Goal: Information Seeking & Learning: Learn about a topic

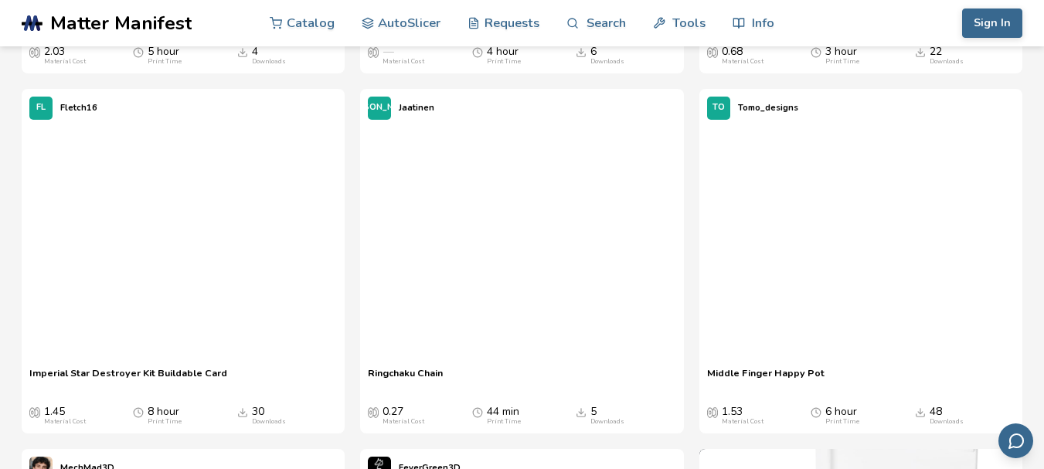
scroll to position [2394, 0]
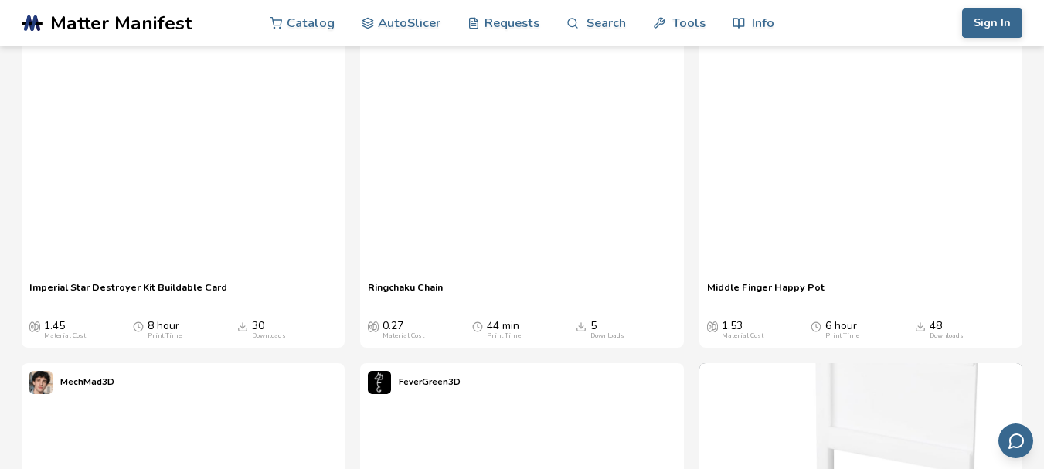
scroll to position [2472, 0]
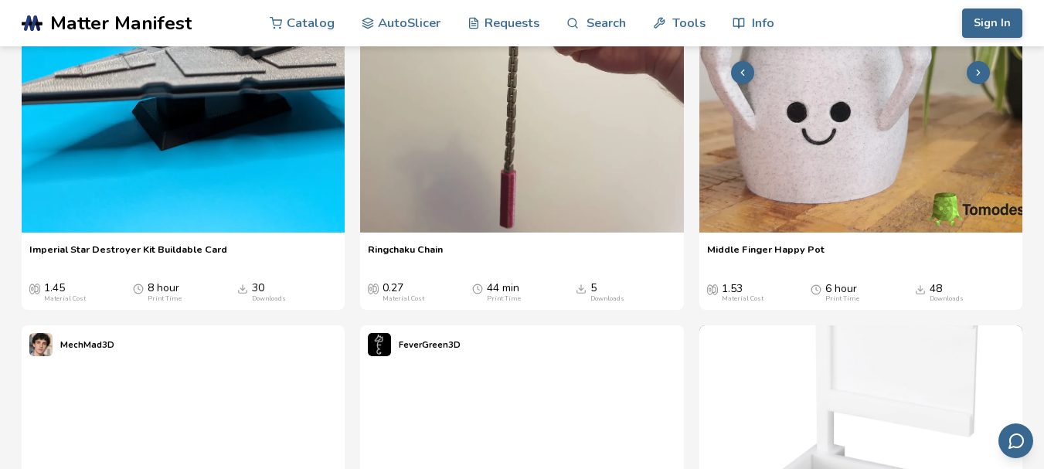
scroll to position [2549, 0]
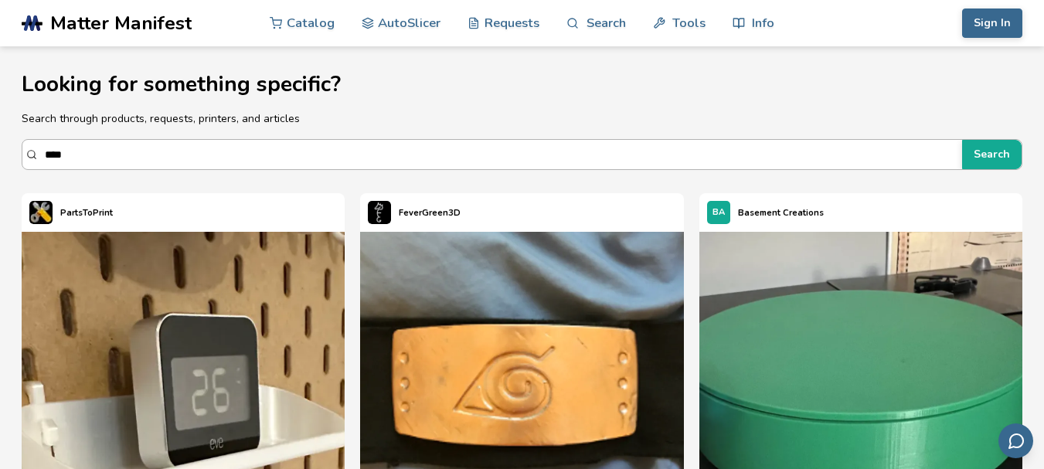
click at [545, 154] on input "****" at bounding box center [499, 155] width 909 height 28
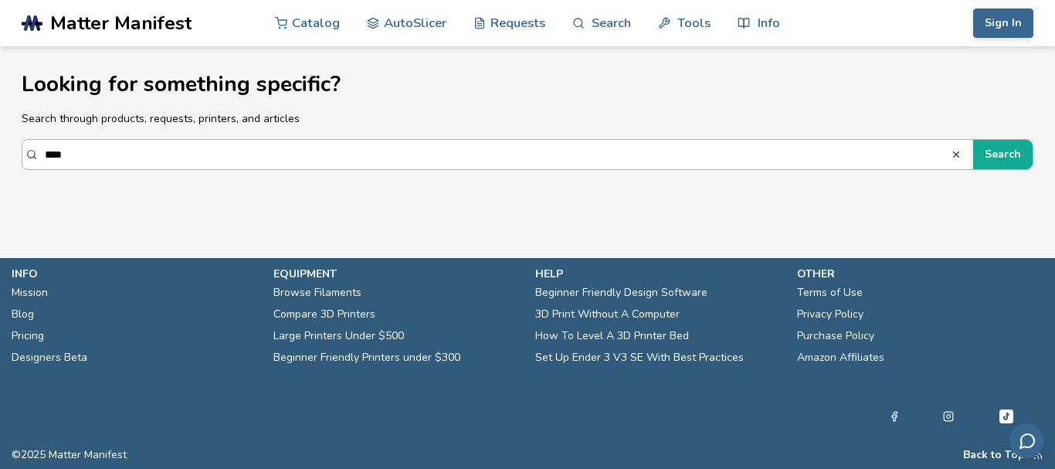
click at [973, 140] on button "Search" at bounding box center [1002, 154] width 59 height 29
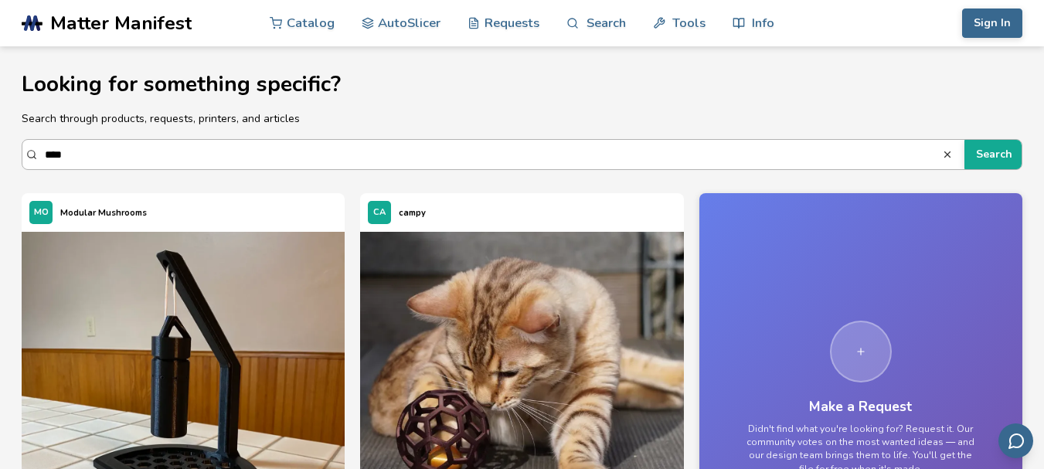
click at [112, 161] on input "****" at bounding box center [493, 155] width 897 height 28
click at [92, 151] on input "****" at bounding box center [493, 155] width 897 height 28
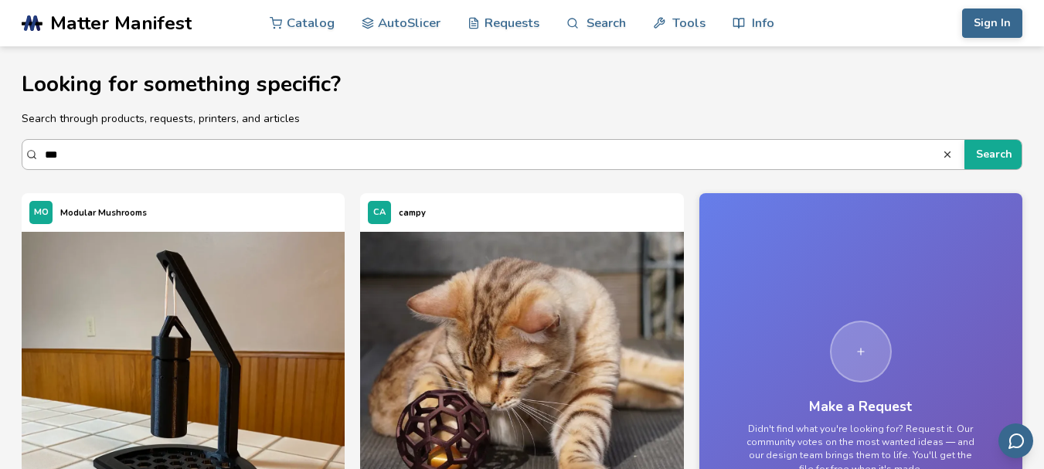
type input "***"
click at [964, 140] on button "Search" at bounding box center [993, 154] width 59 height 29
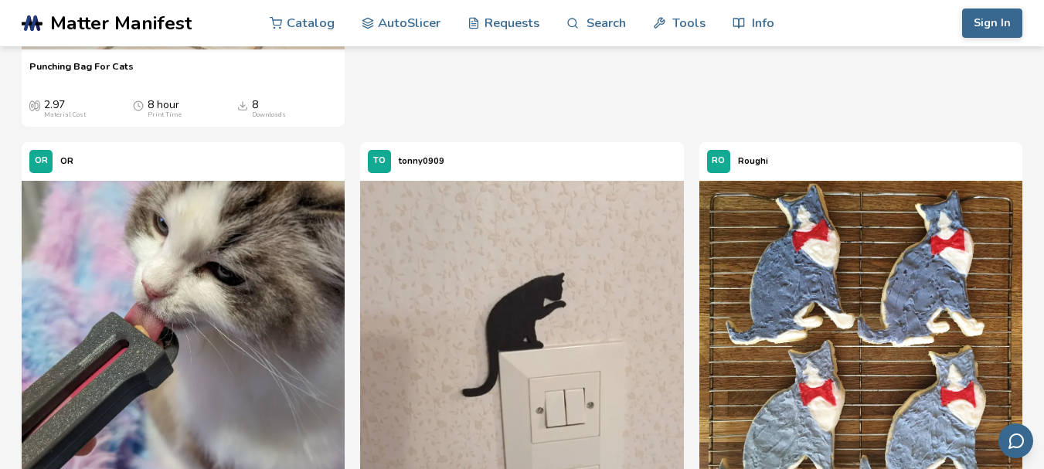
scroll to position [1622, 0]
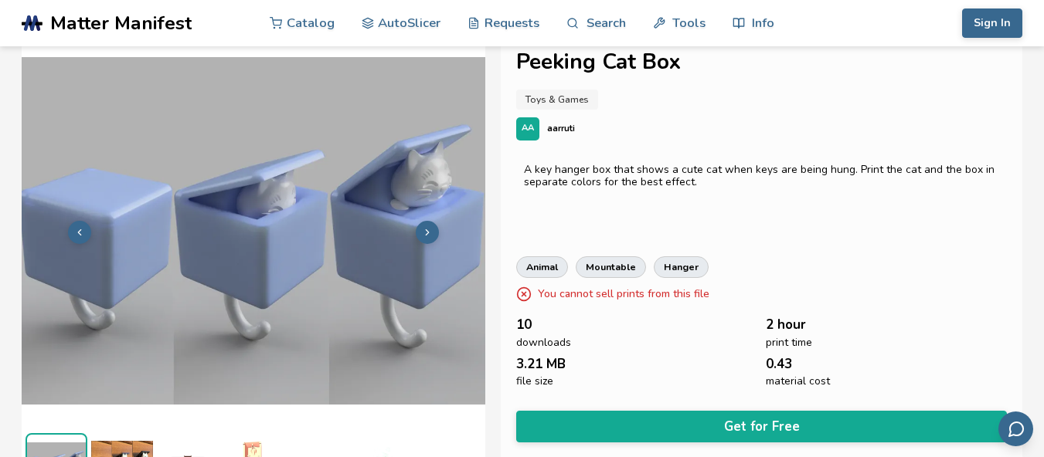
scroll to position [0, 6]
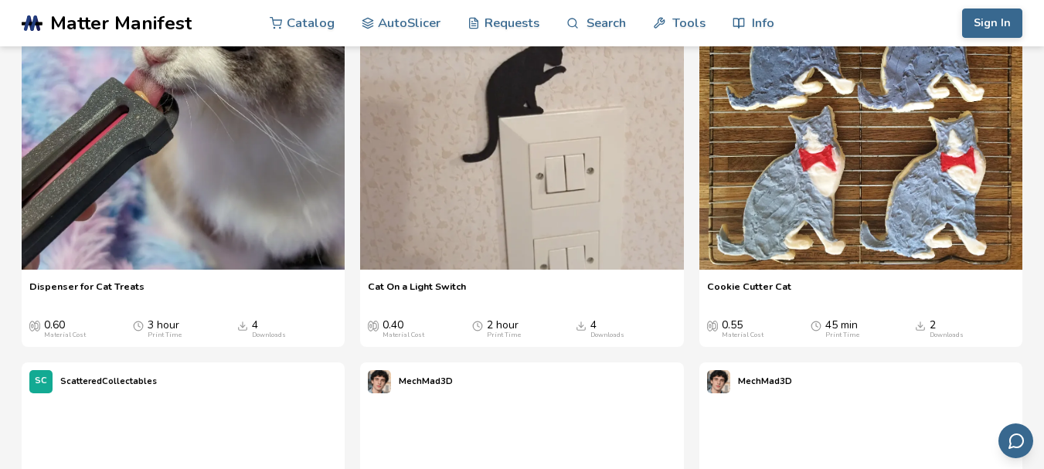
scroll to position [2160, 0]
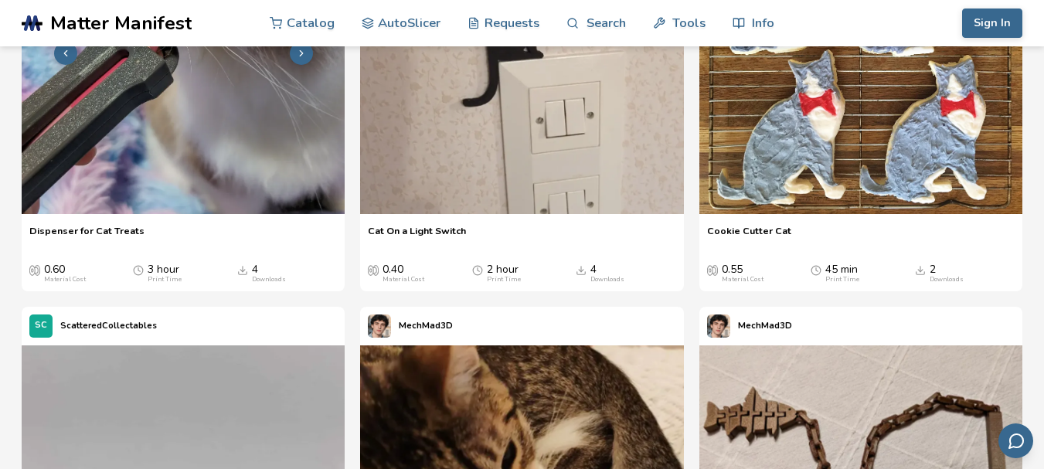
click at [205, 175] on img at bounding box center [183, 51] width 323 height 323
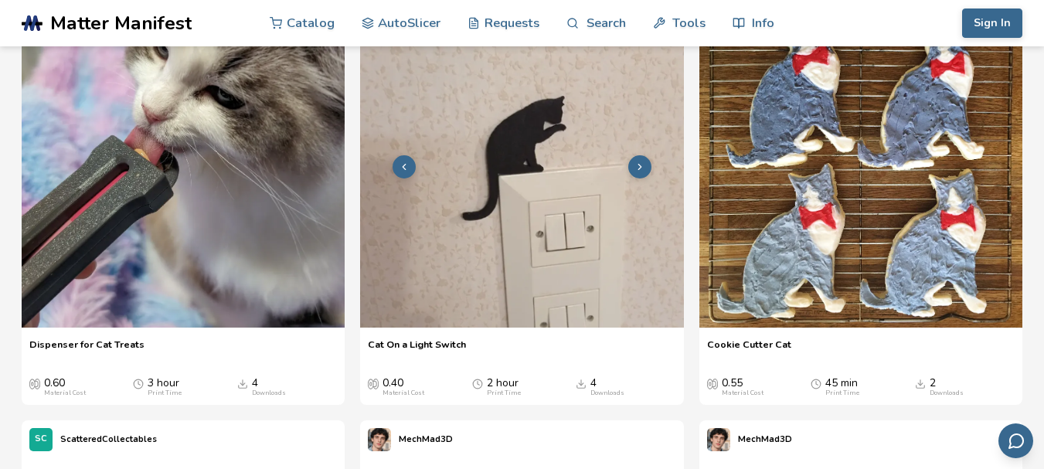
scroll to position [2082, 0]
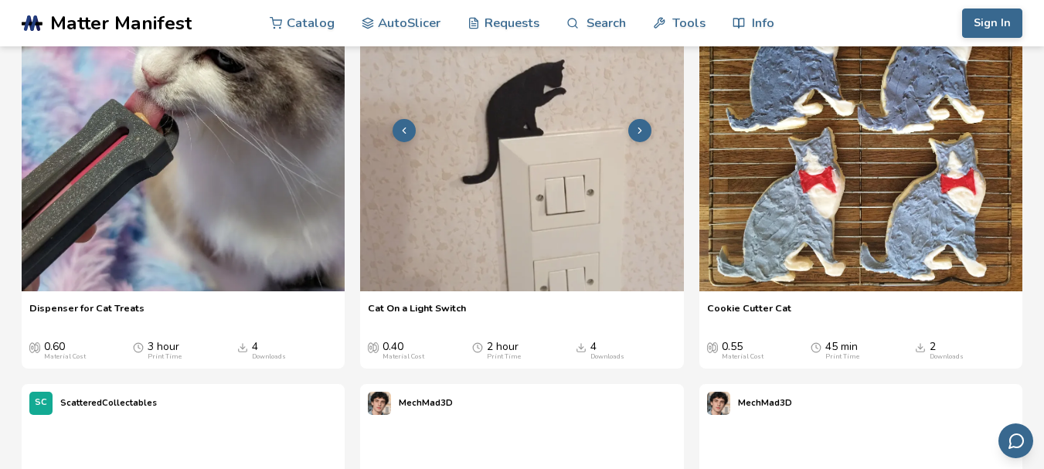
click at [530, 205] on img at bounding box center [521, 129] width 323 height 323
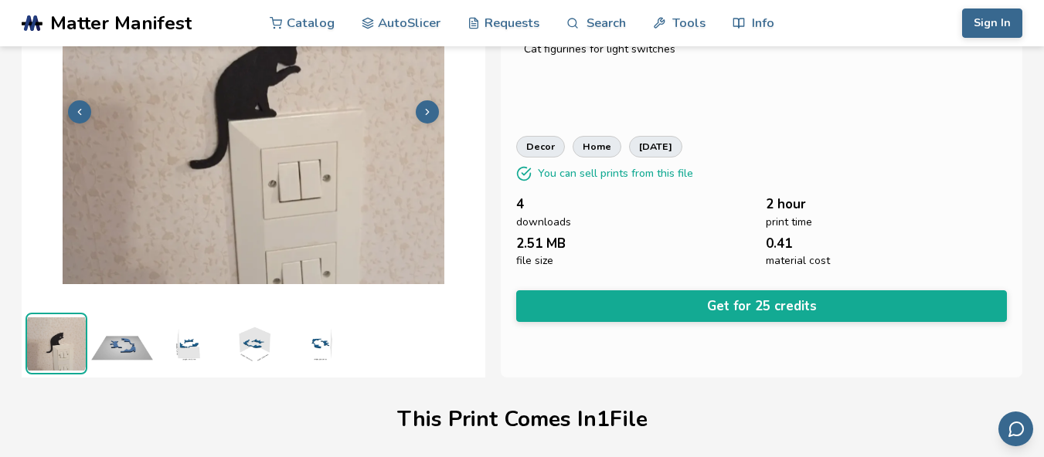
scroll to position [66, 0]
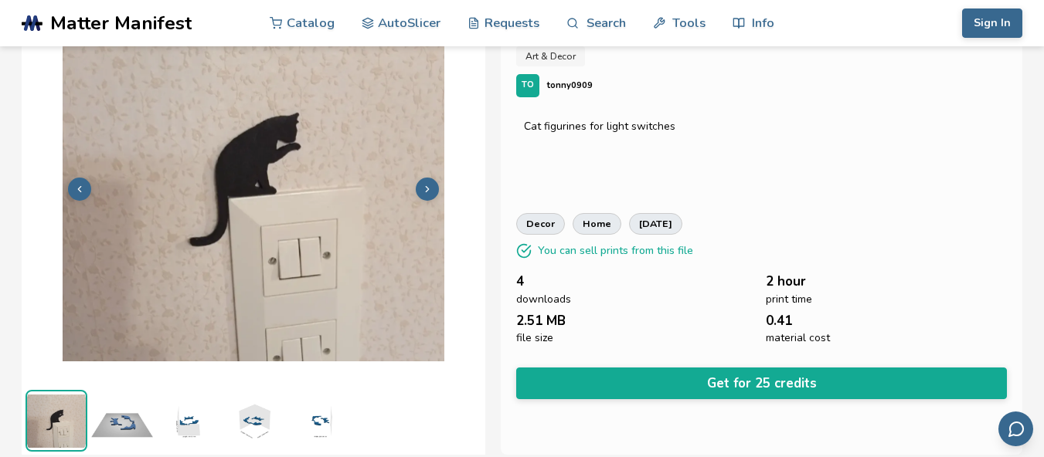
click at [422, 185] on icon at bounding box center [427, 189] width 11 height 11
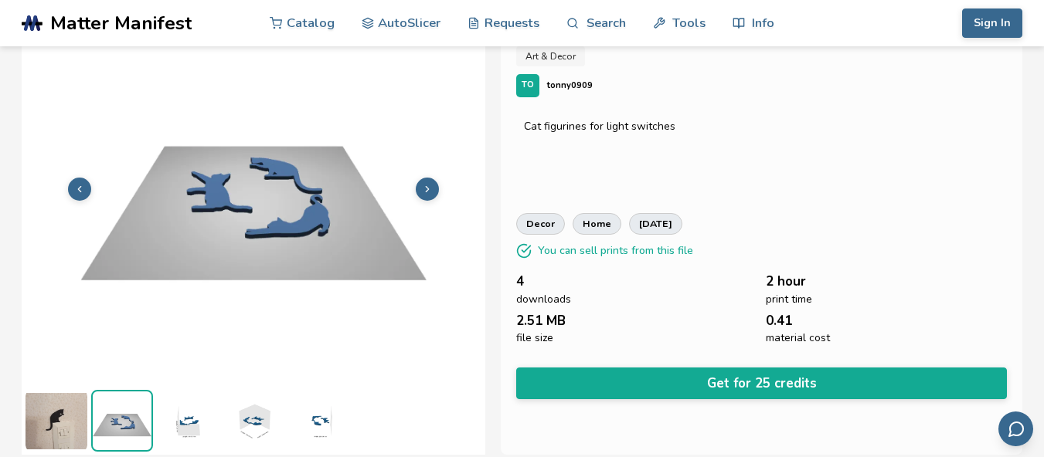
click at [422, 185] on icon at bounding box center [427, 189] width 11 height 11
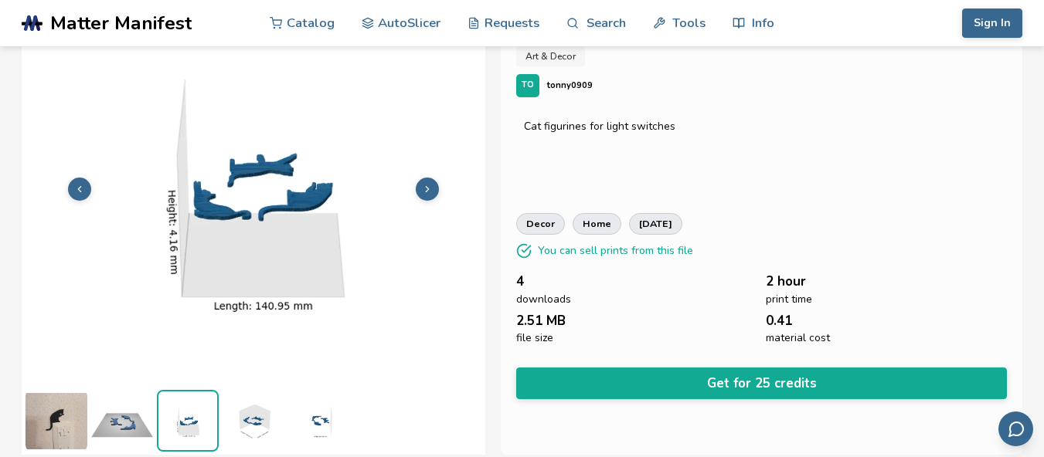
click at [422, 185] on icon at bounding box center [427, 189] width 11 height 11
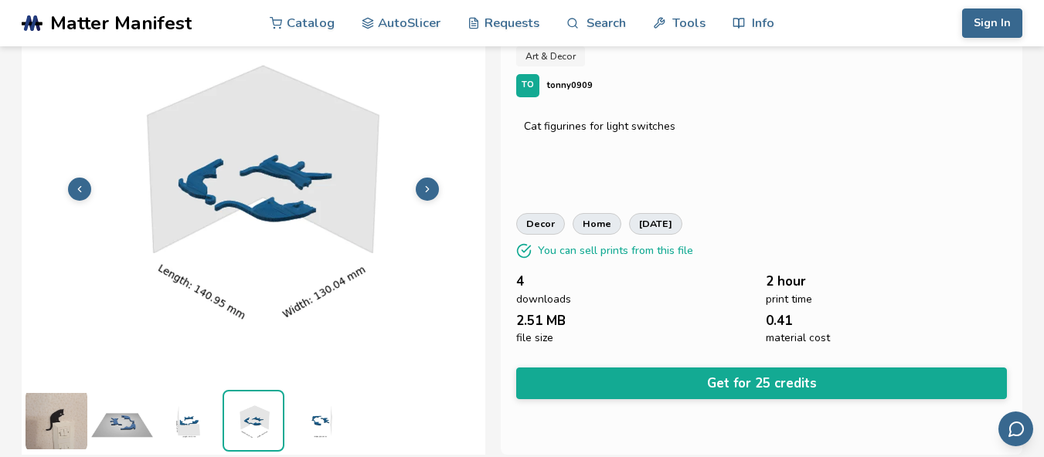
click at [422, 185] on icon at bounding box center [427, 189] width 11 height 11
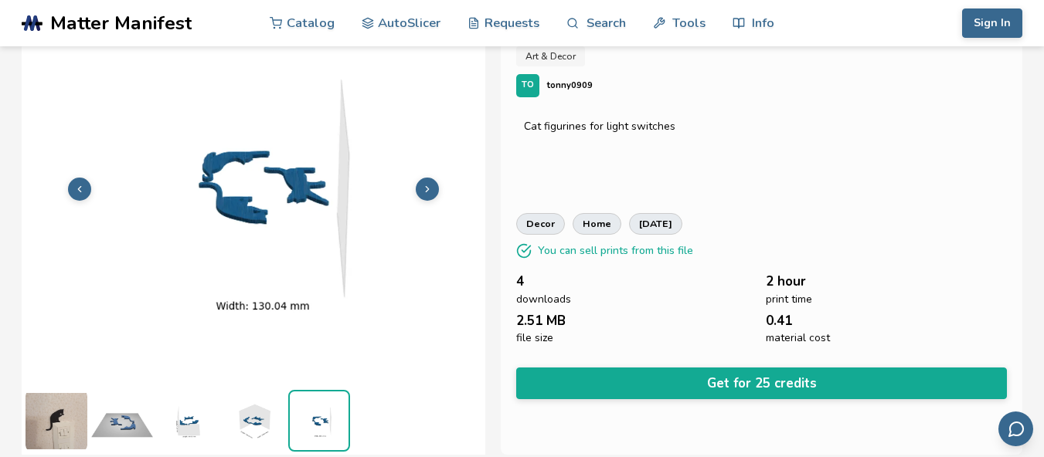
click at [422, 185] on icon at bounding box center [427, 189] width 11 height 11
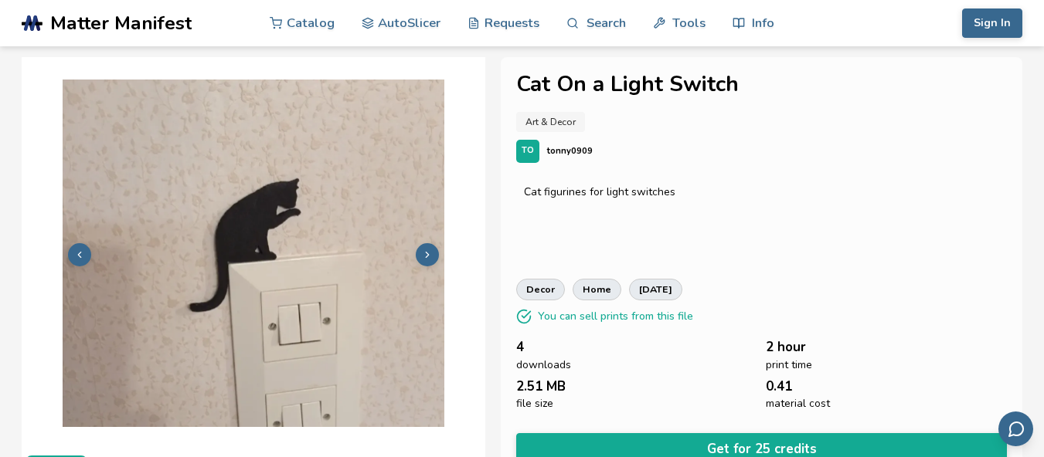
scroll to position [0, 0]
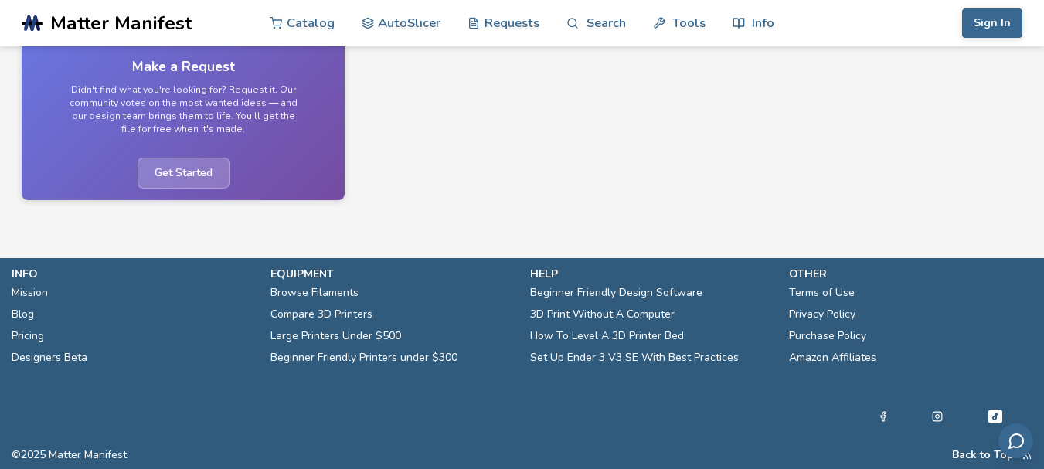
scroll to position [10310, 0]
drag, startPoint x: 1043, startPoint y: 446, endPoint x: 1047, endPoint y: 433, distance: 13.9
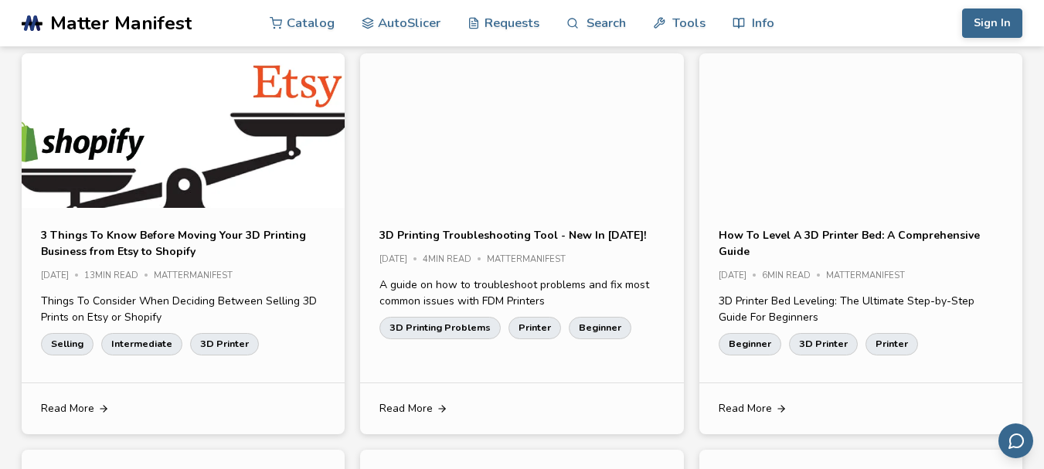
scroll to position [0, 0]
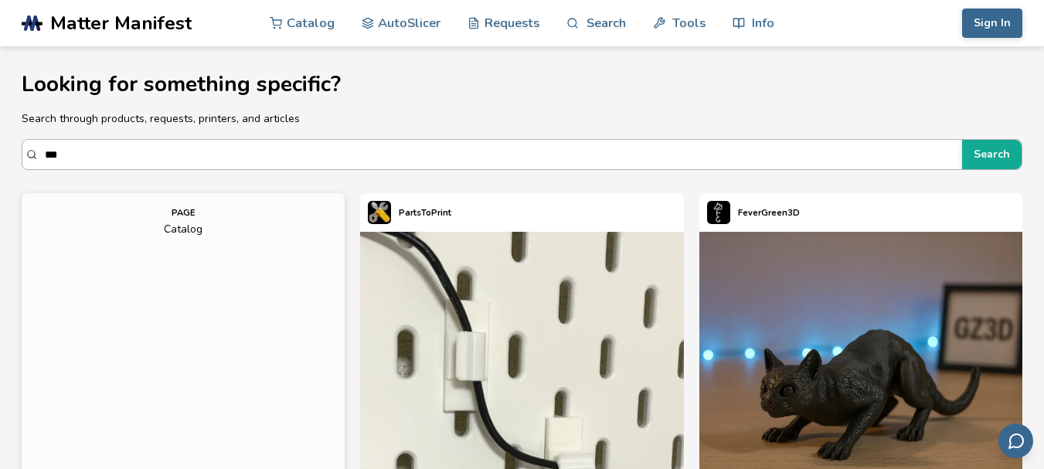
click at [211, 144] on input "***" at bounding box center [499, 155] width 909 height 28
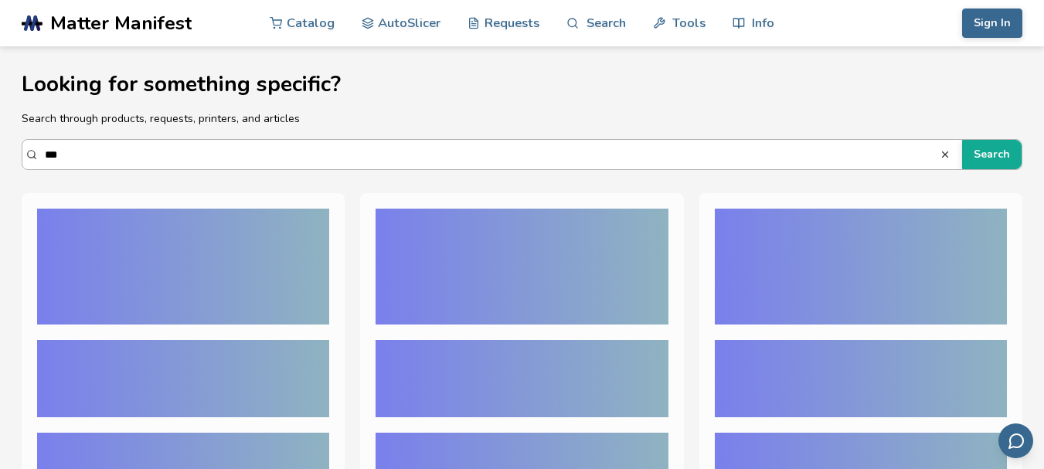
click at [962, 140] on button "Search" at bounding box center [991, 154] width 59 height 29
click at [211, 144] on input "***" at bounding box center [492, 155] width 894 height 28
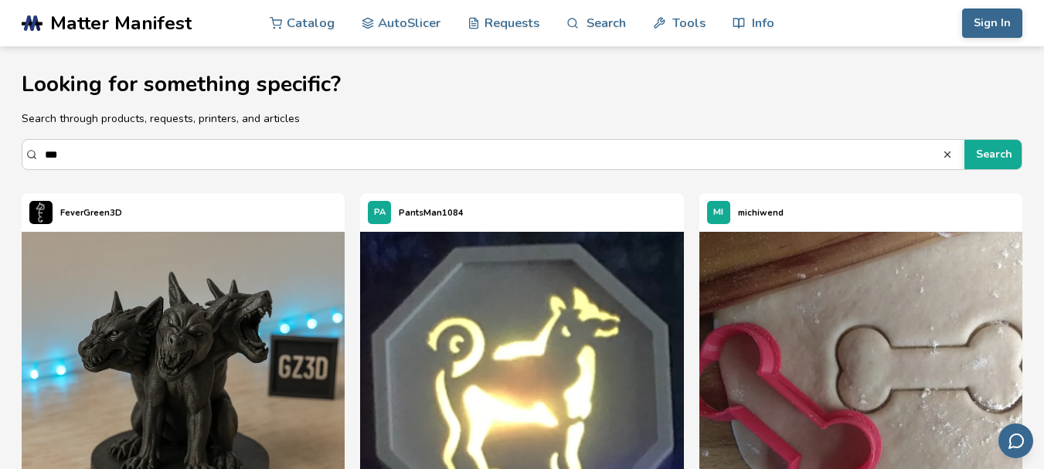
click at [204, 155] on input "***" at bounding box center [493, 155] width 897 height 28
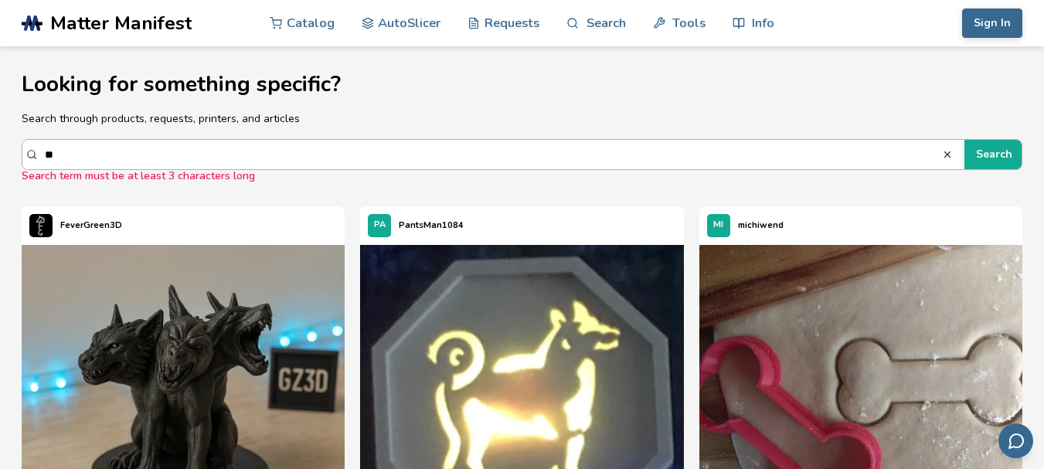
type input "*"
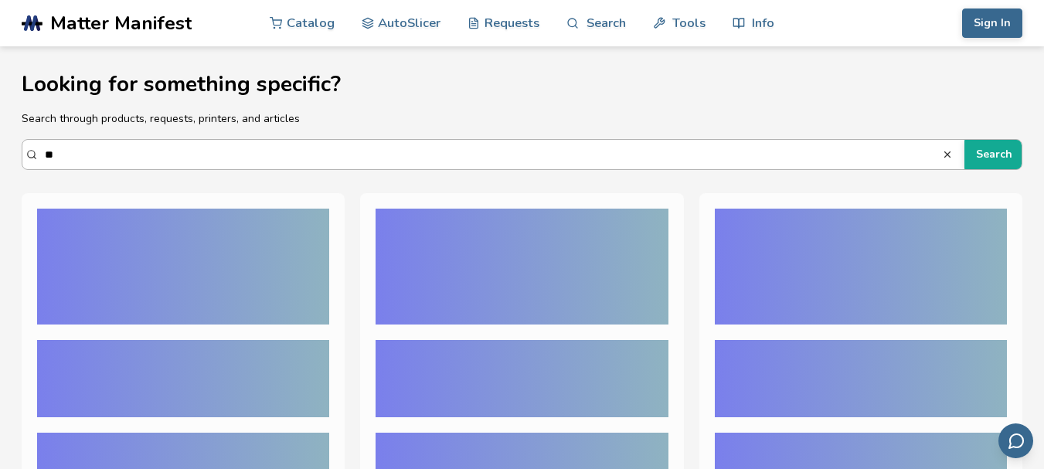
type input "*"
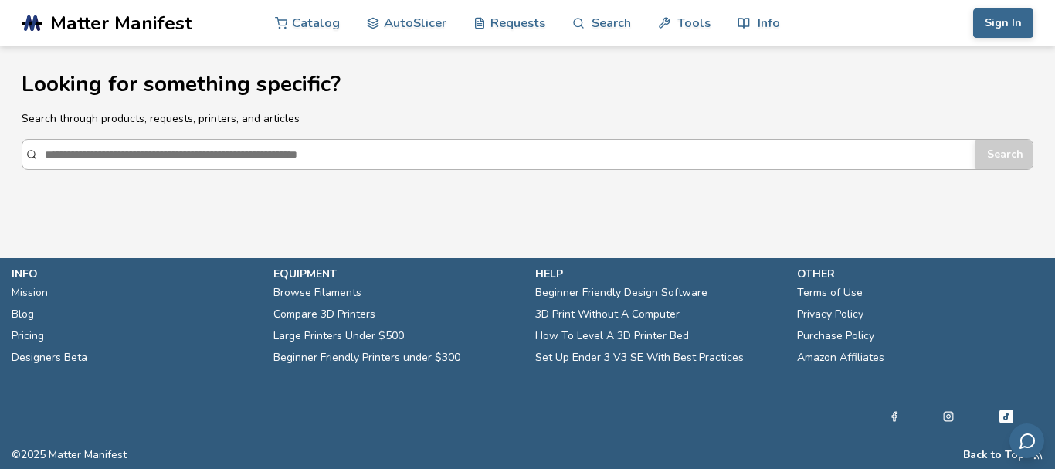
click at [523, 149] on input "Search" at bounding box center [506, 155] width 923 height 28
paste input "**********"
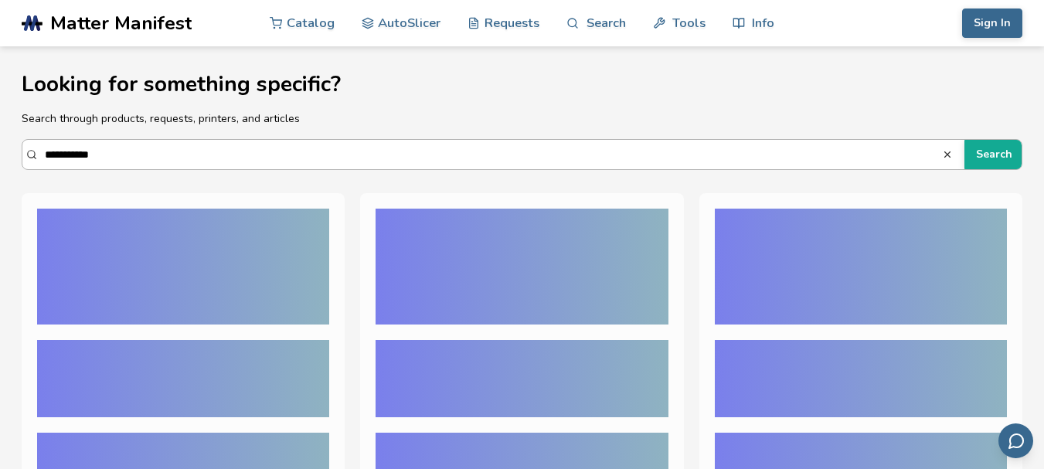
click at [964, 140] on button "Search" at bounding box center [993, 154] width 59 height 29
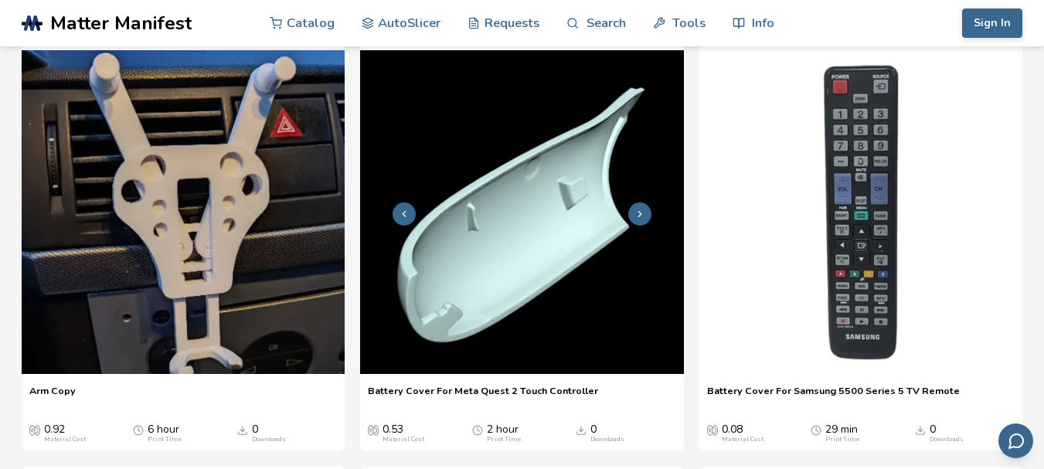
scroll to position [154, 0]
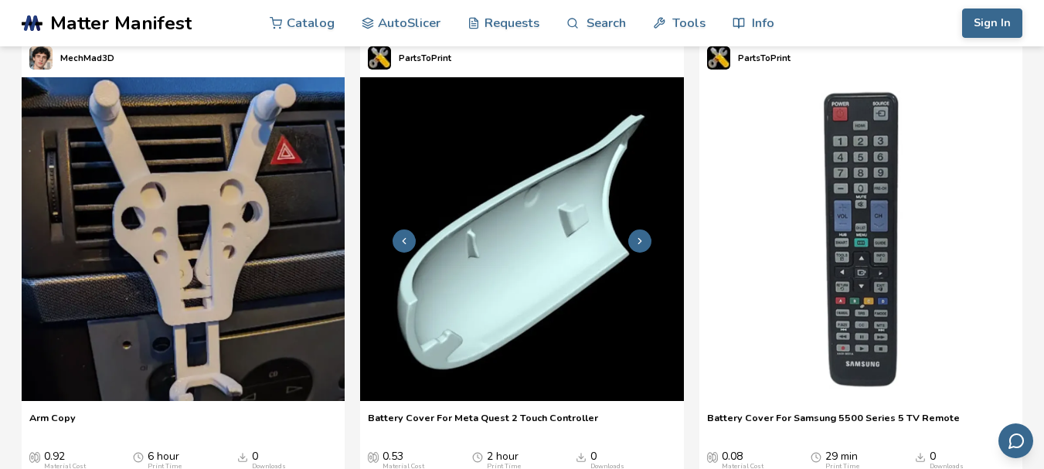
click at [646, 237] on button at bounding box center [639, 240] width 23 height 23
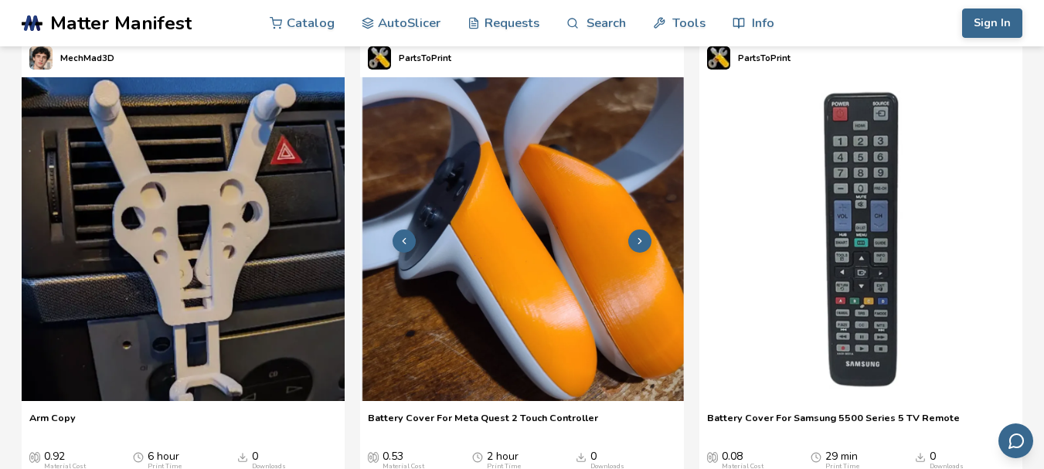
click at [638, 240] on icon at bounding box center [639, 241] width 11 height 11
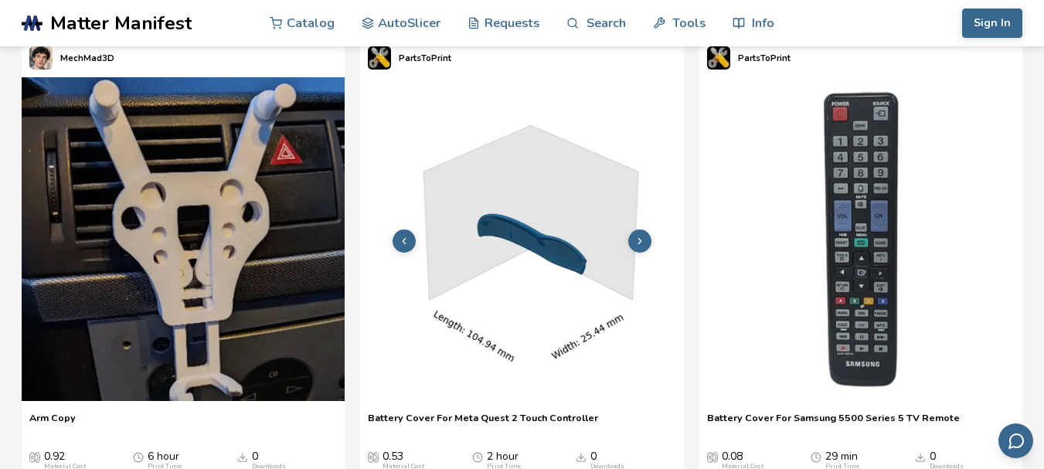
click at [638, 241] on icon at bounding box center [639, 241] width 11 height 11
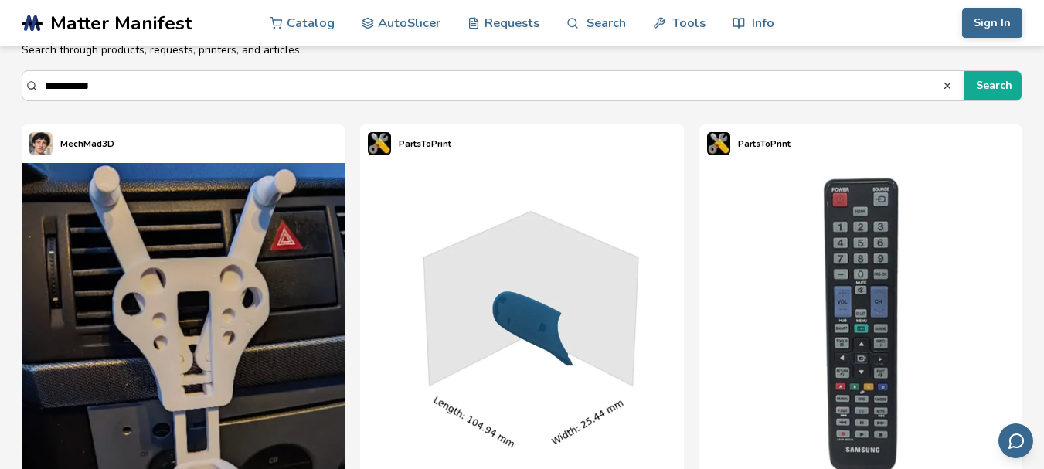
scroll to position [0, 0]
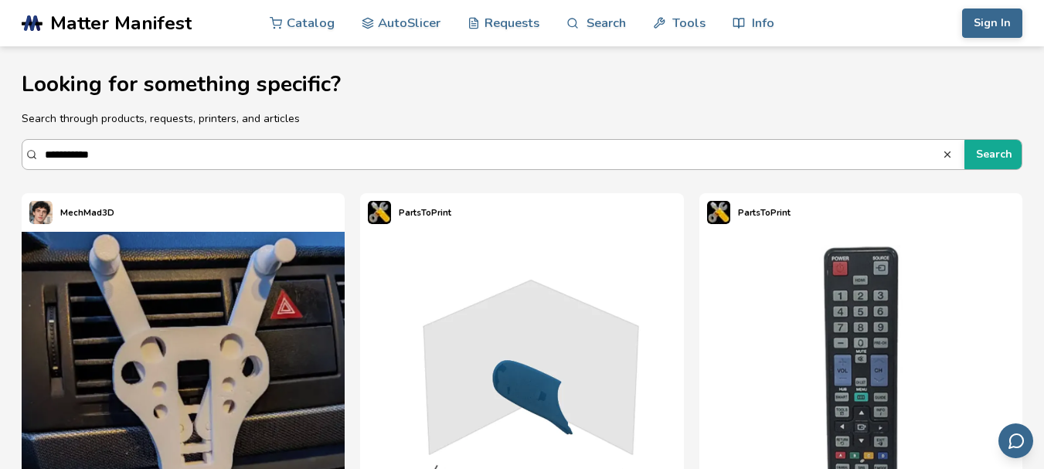
click at [147, 151] on input "**********" at bounding box center [493, 155] width 897 height 28
click at [474, 151] on input "**********" at bounding box center [493, 155] width 897 height 28
paste input
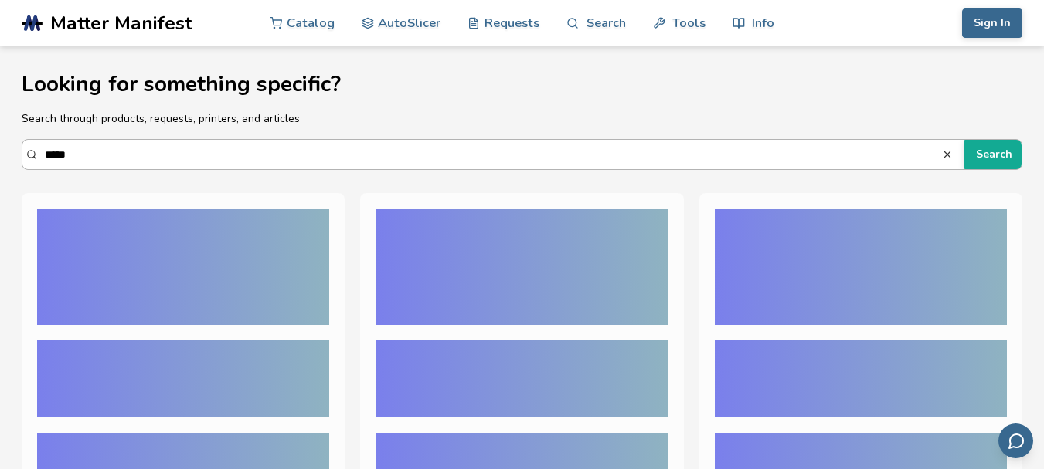
type input "*****"
click at [964, 140] on button "Search" at bounding box center [993, 154] width 59 height 29
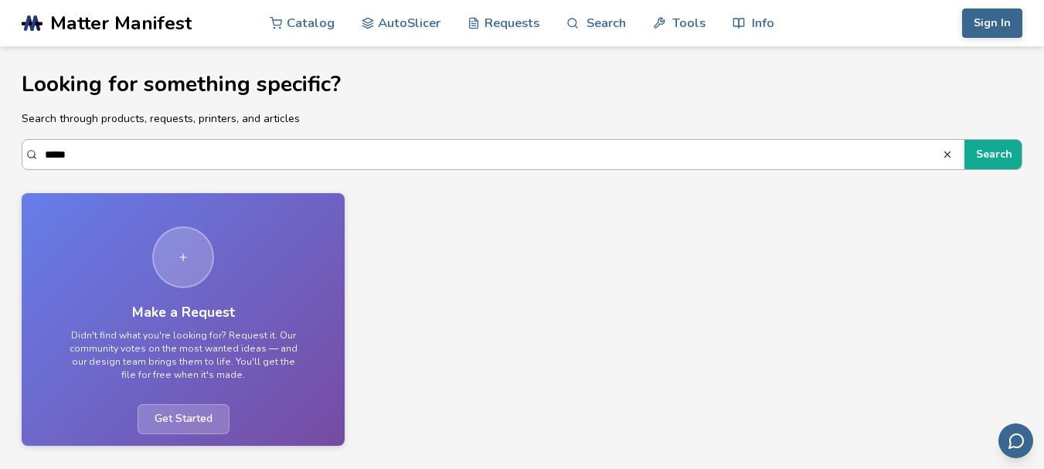
click at [945, 155] on icon "button" at bounding box center [947, 154] width 11 height 11
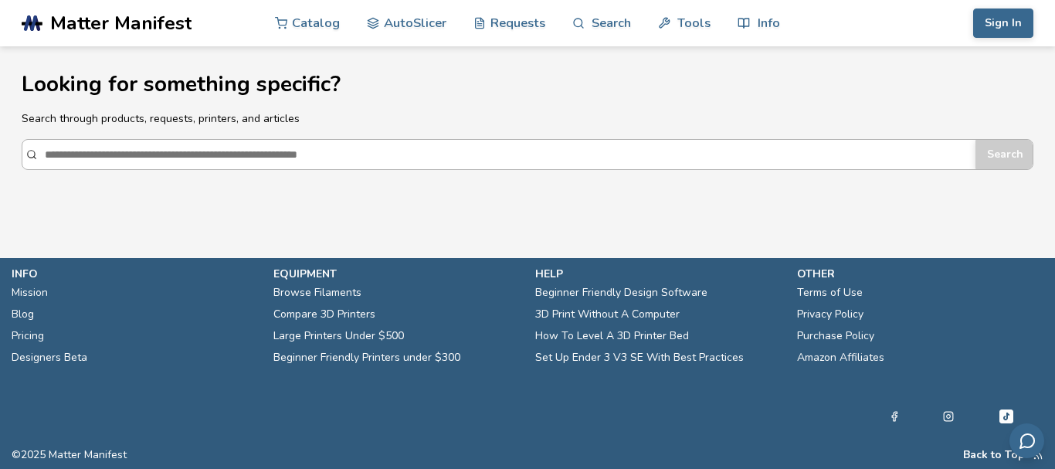
click at [512, 151] on input "Search" at bounding box center [506, 155] width 923 height 28
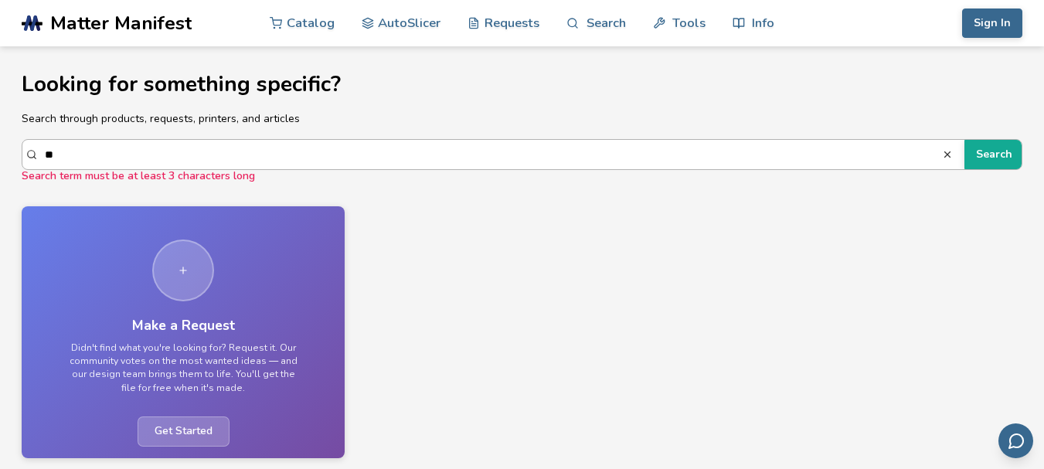
type input "*"
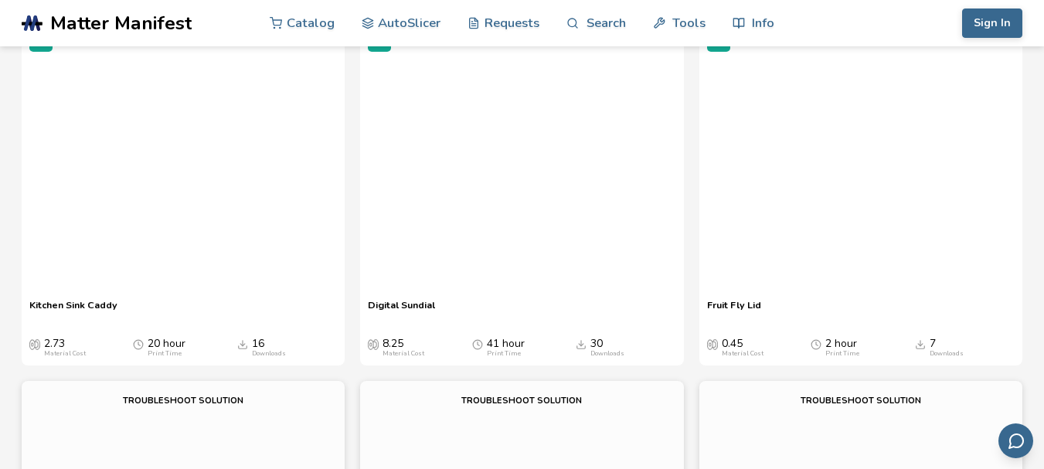
scroll to position [3880, 0]
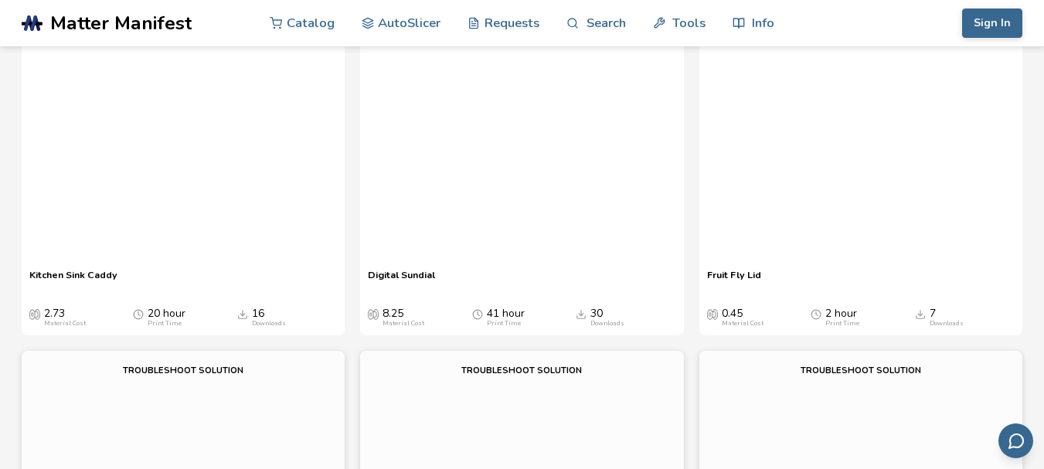
scroll to position [3833, 0]
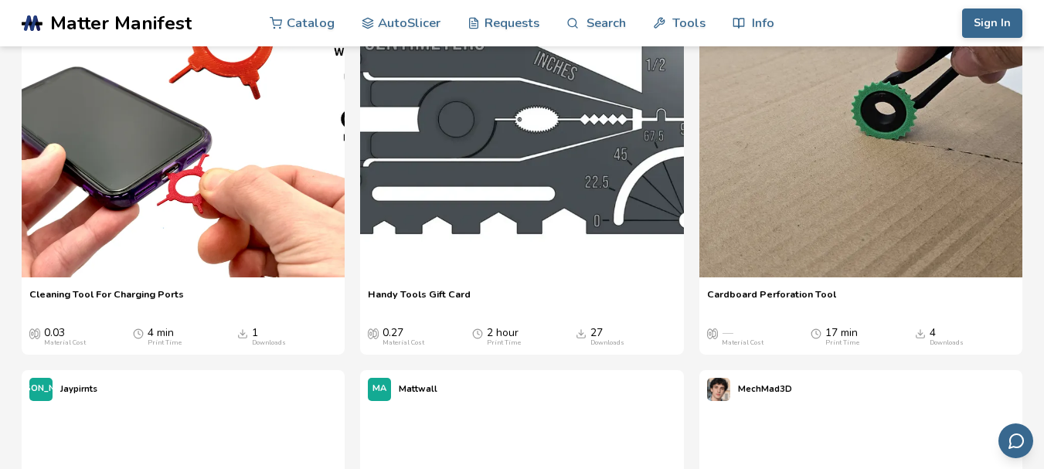
scroll to position [0, 0]
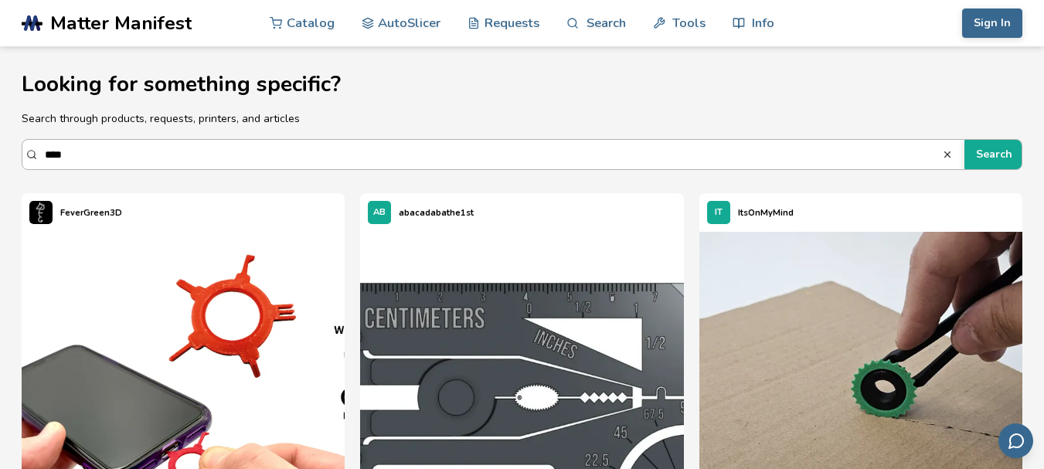
click at [449, 161] on input "****" at bounding box center [493, 155] width 897 height 28
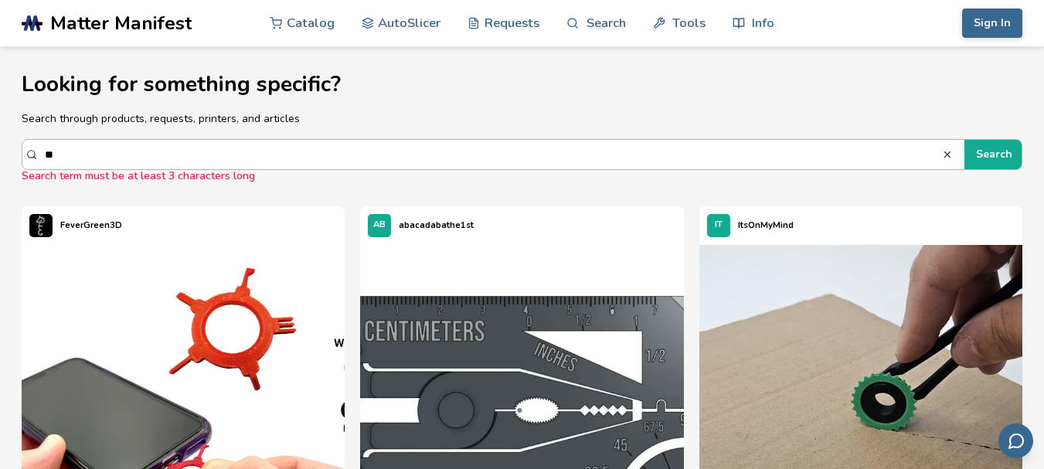
type input "*"
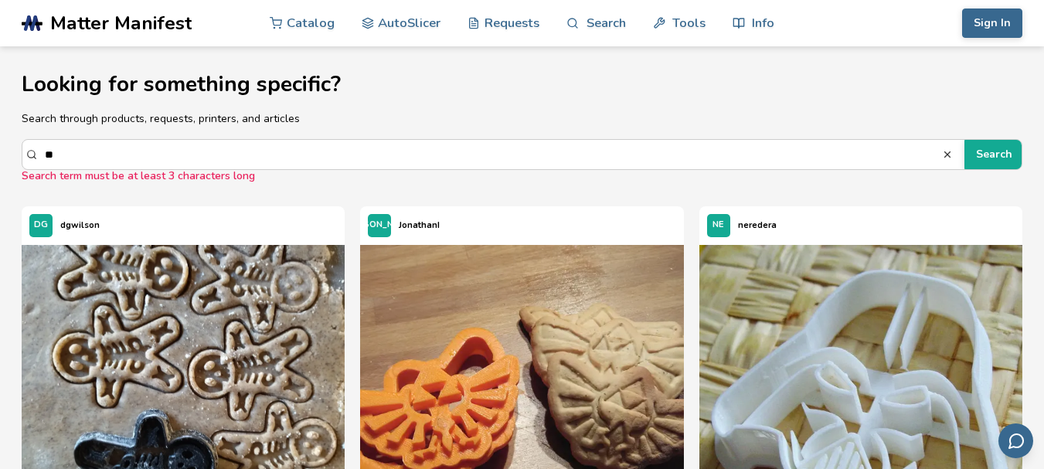
type input "*"
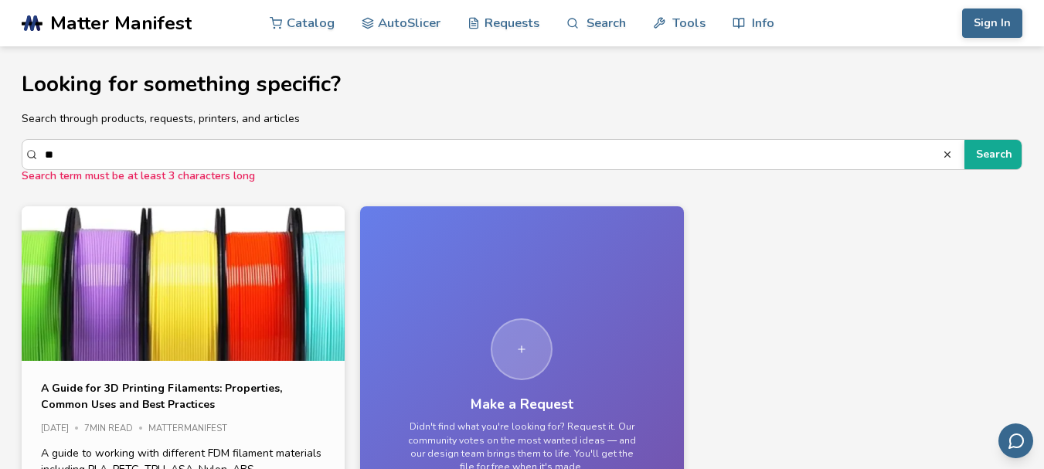
type input "*"
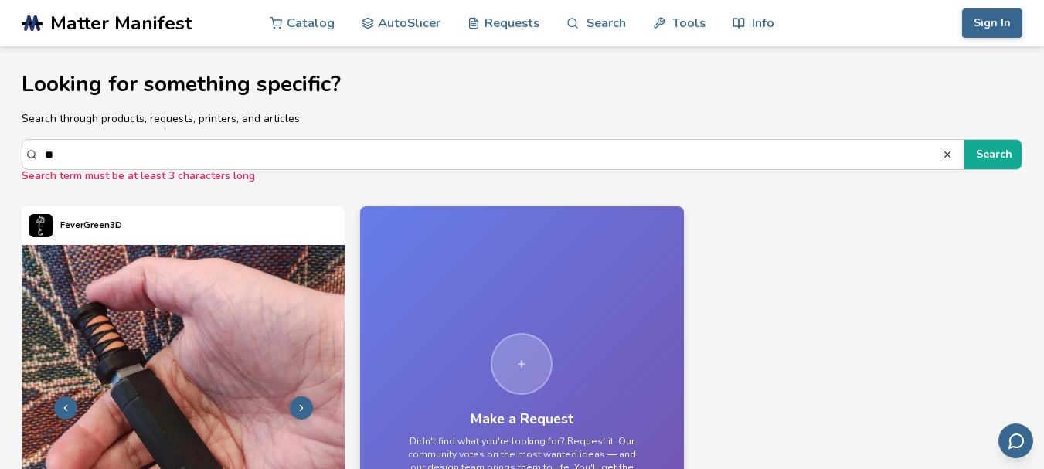
type input "*"
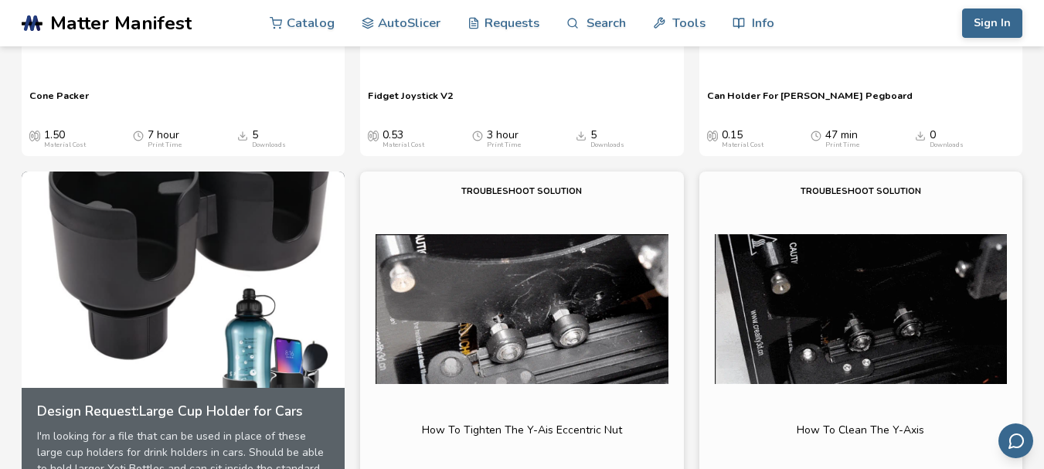
scroll to position [2011, 0]
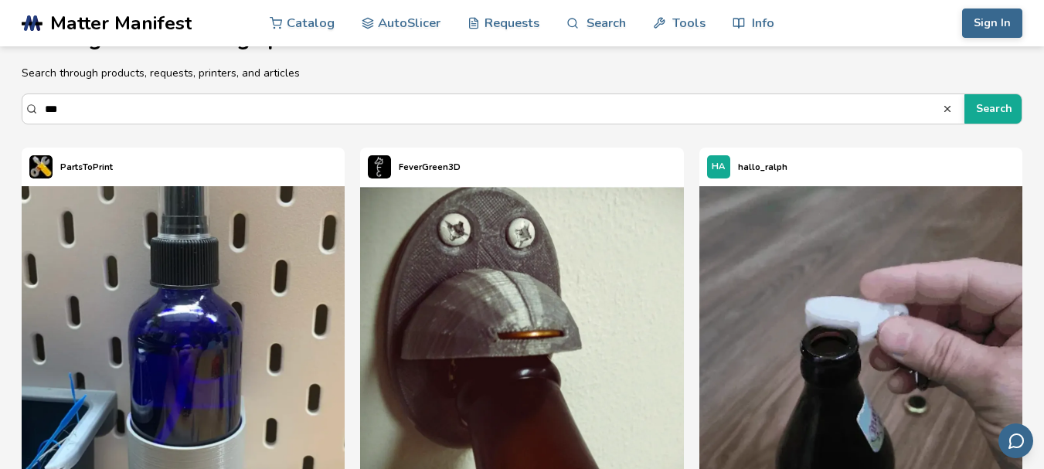
scroll to position [0, 0]
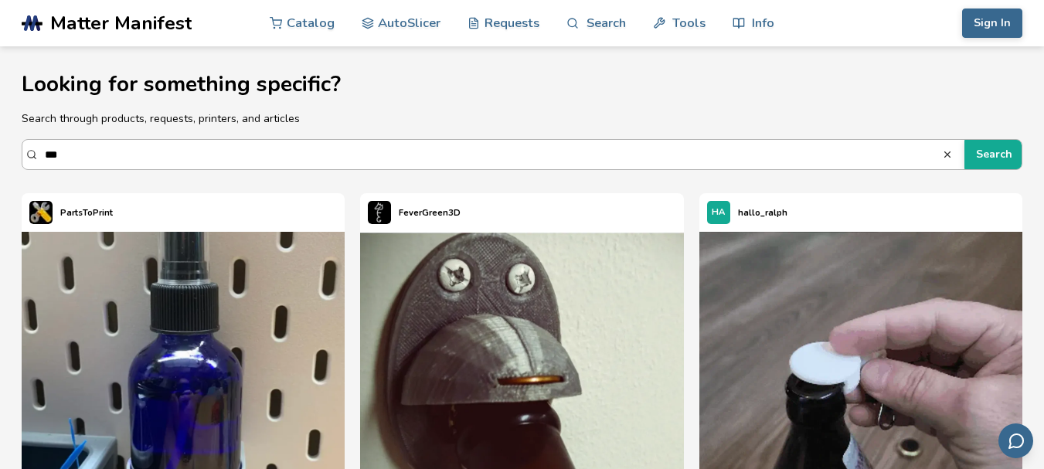
click at [511, 151] on input "***" at bounding box center [493, 155] width 897 height 28
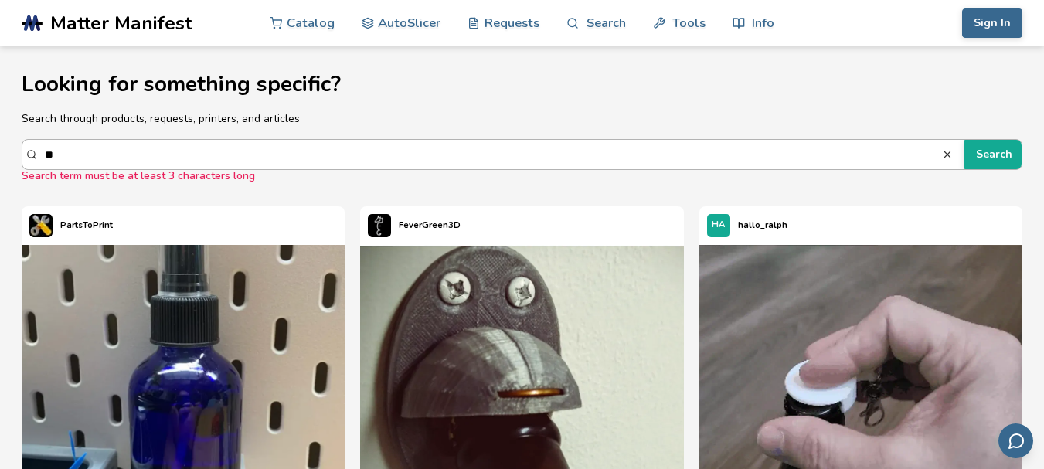
type input "*"
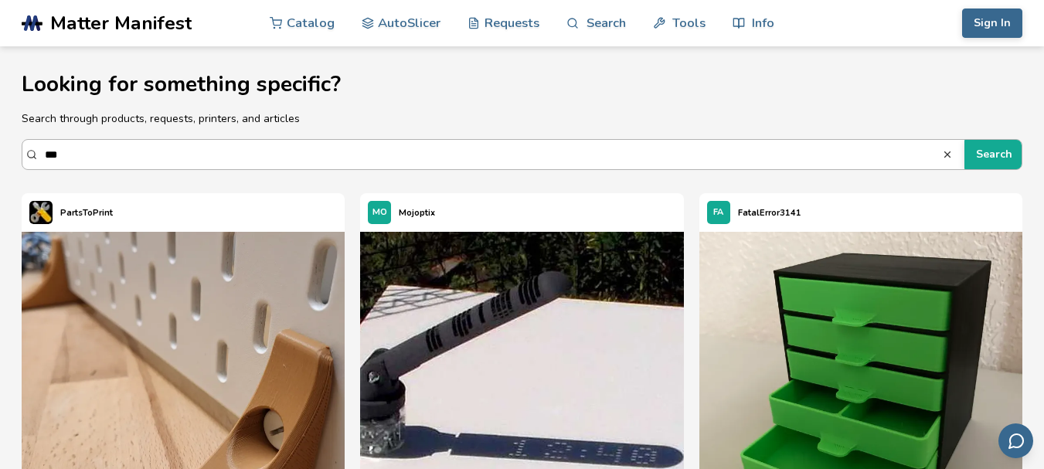
scroll to position [1, 0]
type input "***"
click at [581, 89] on h1 "Looking for something specific?" at bounding box center [522, 85] width 1000 height 24
click at [447, 152] on input "***" at bounding box center [493, 155] width 897 height 28
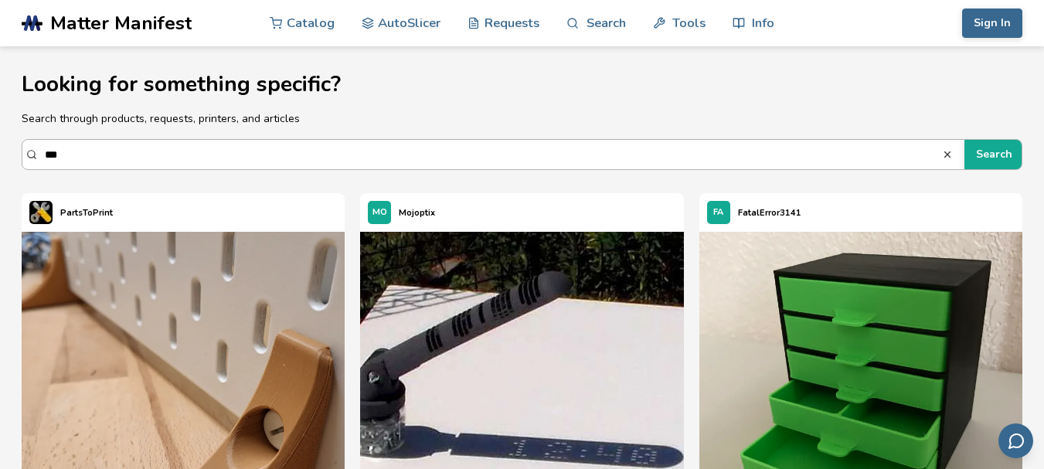
click at [447, 152] on input "***" at bounding box center [493, 155] width 897 height 28
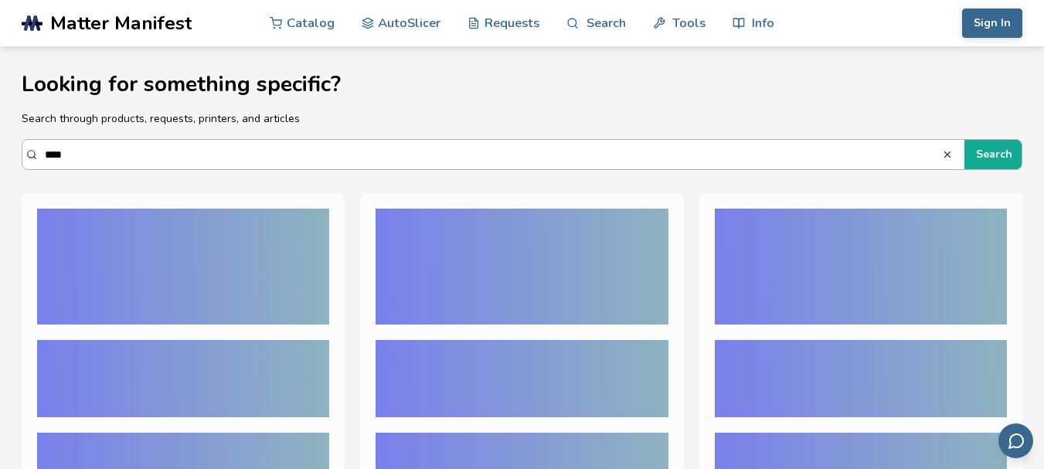
type input "*****"
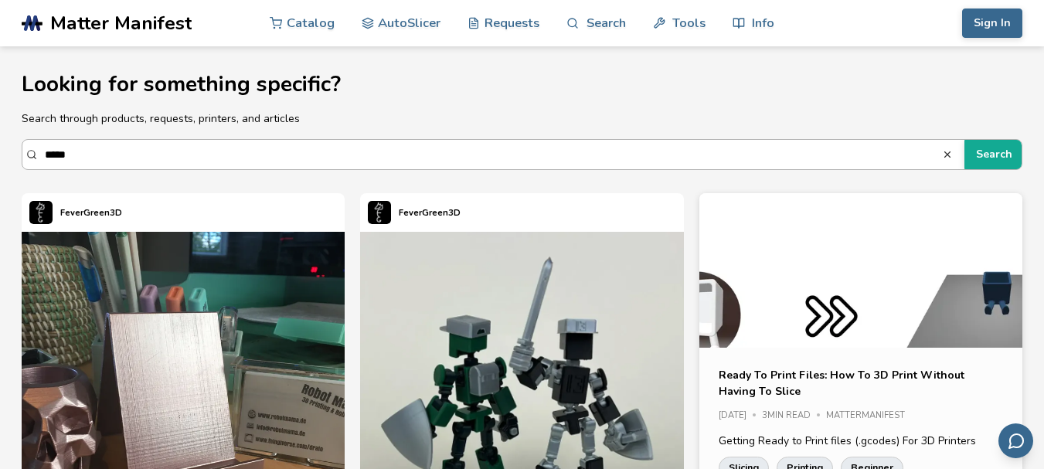
click at [406, 146] on input "*****" at bounding box center [493, 155] width 897 height 28
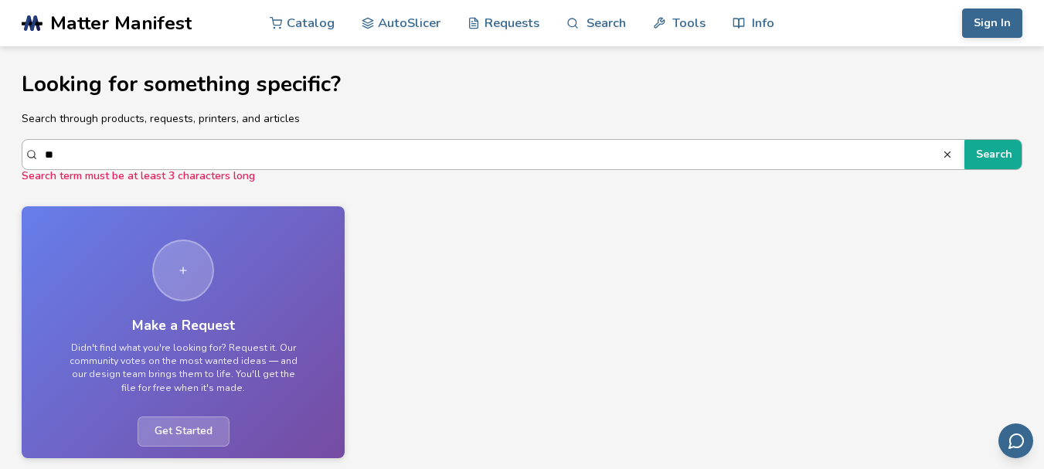
type input "*"
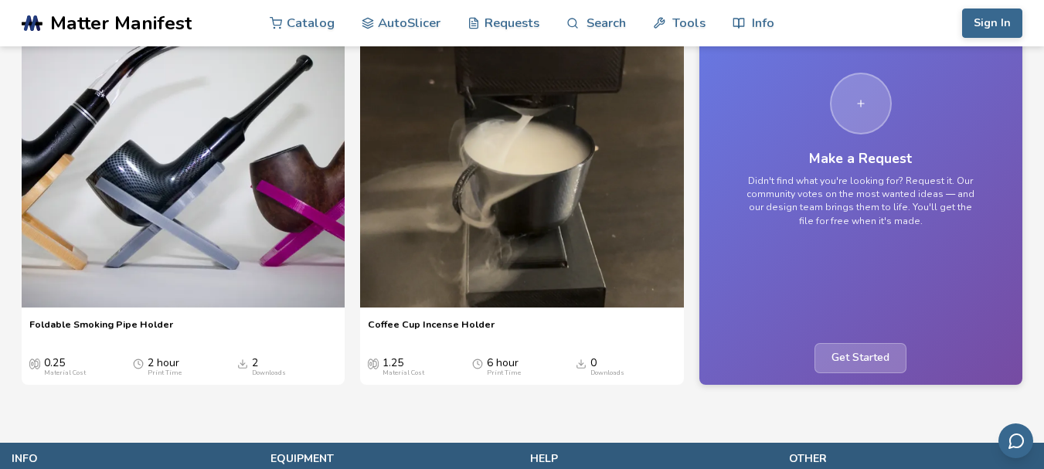
scroll to position [260, 0]
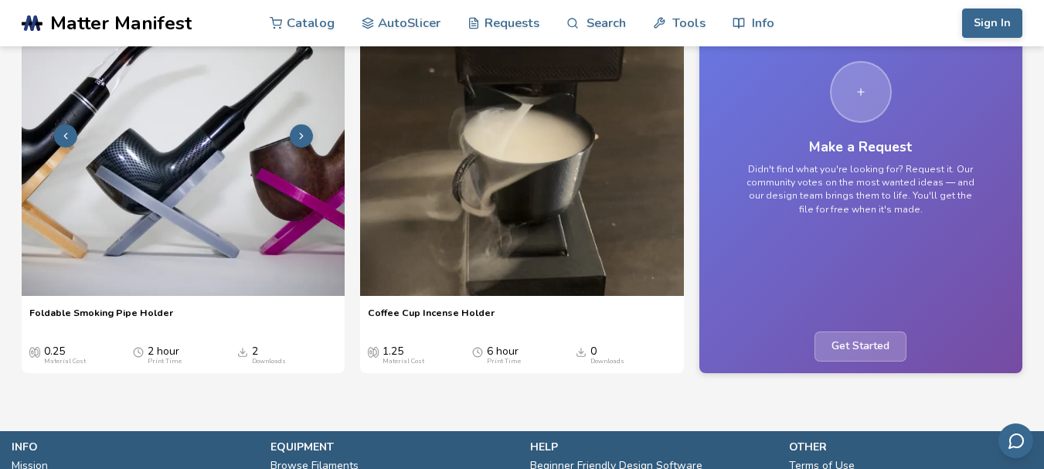
type input "***"
click at [248, 212] on img at bounding box center [183, 133] width 323 height 323
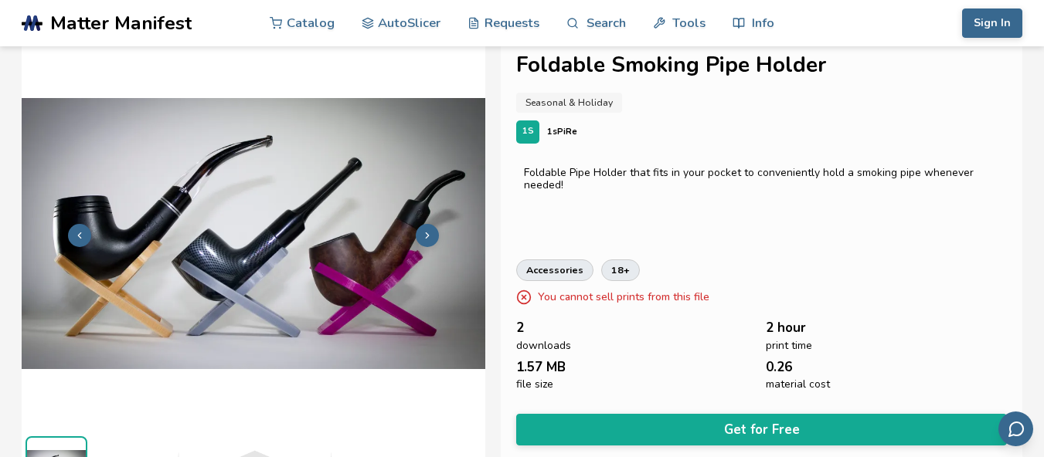
scroll to position [0, 6]
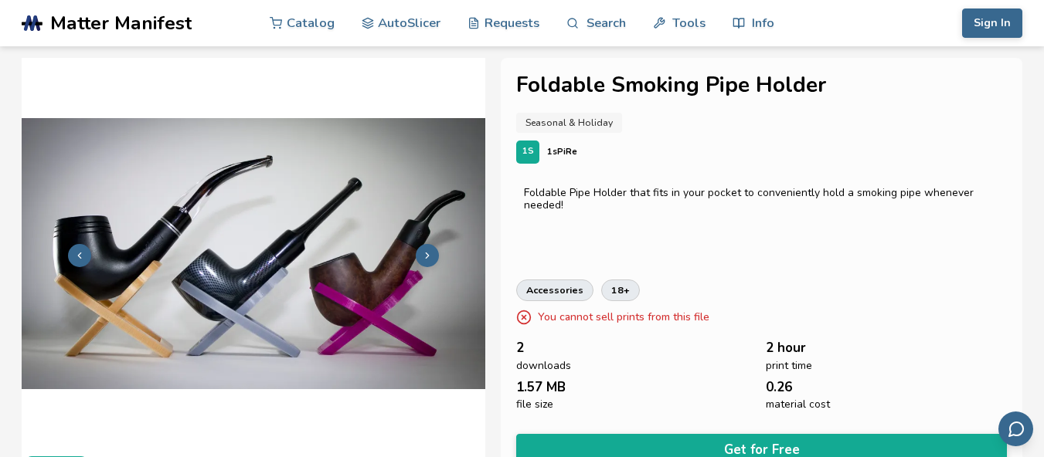
click at [427, 246] on button at bounding box center [427, 255] width 23 height 23
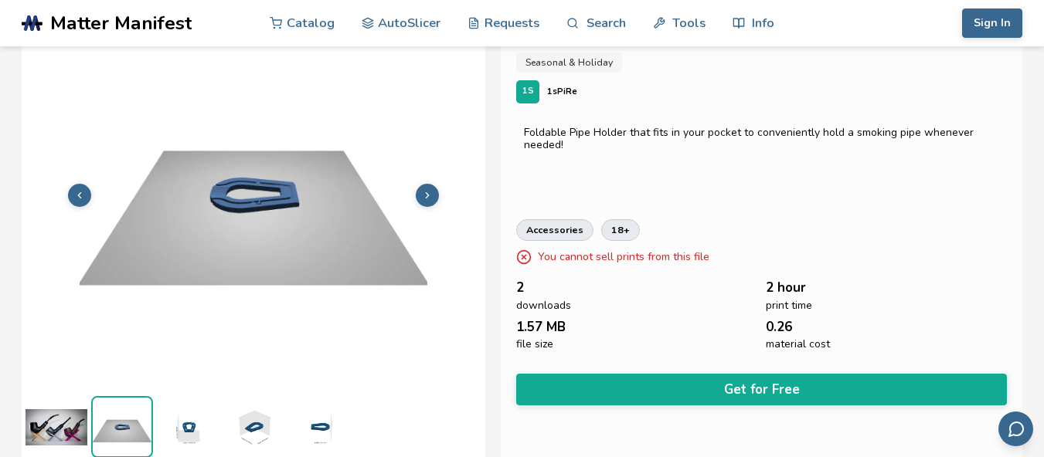
scroll to position [61, 0]
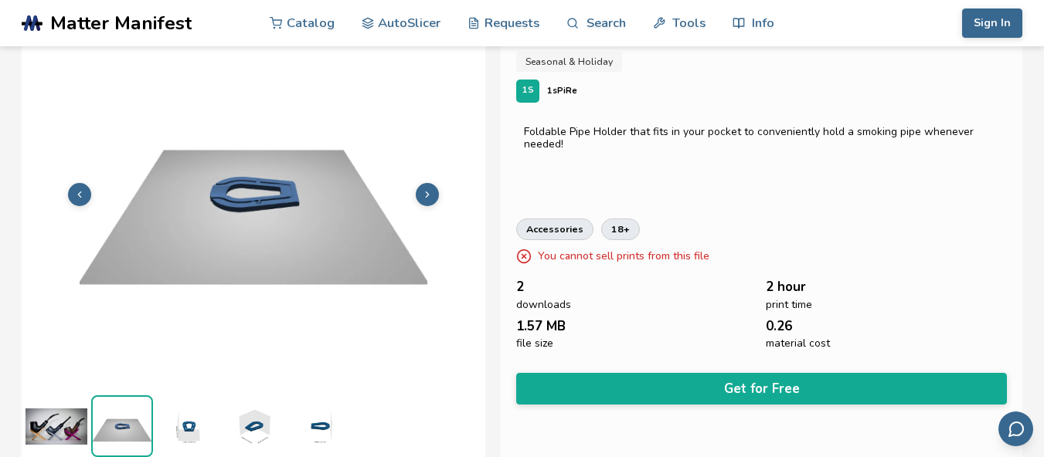
click at [426, 198] on icon at bounding box center [427, 194] width 11 height 11
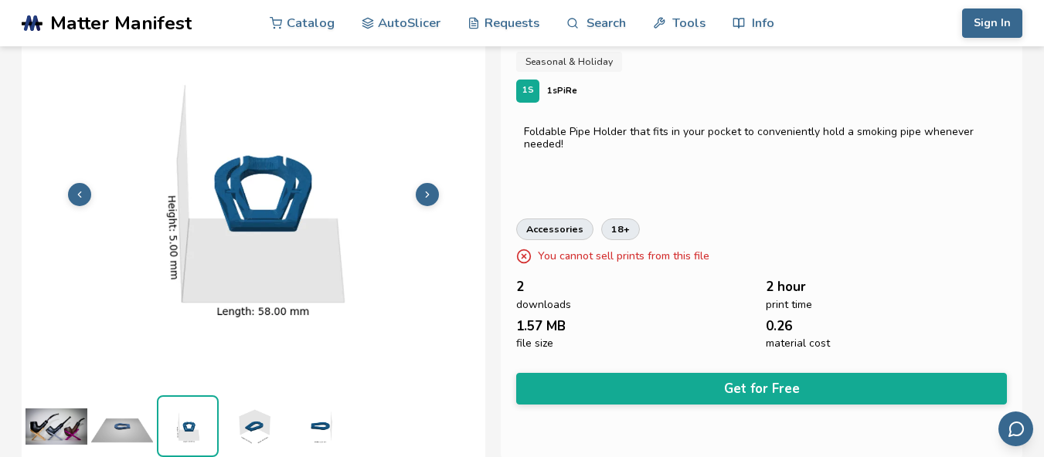
click at [426, 198] on icon at bounding box center [427, 194] width 11 height 11
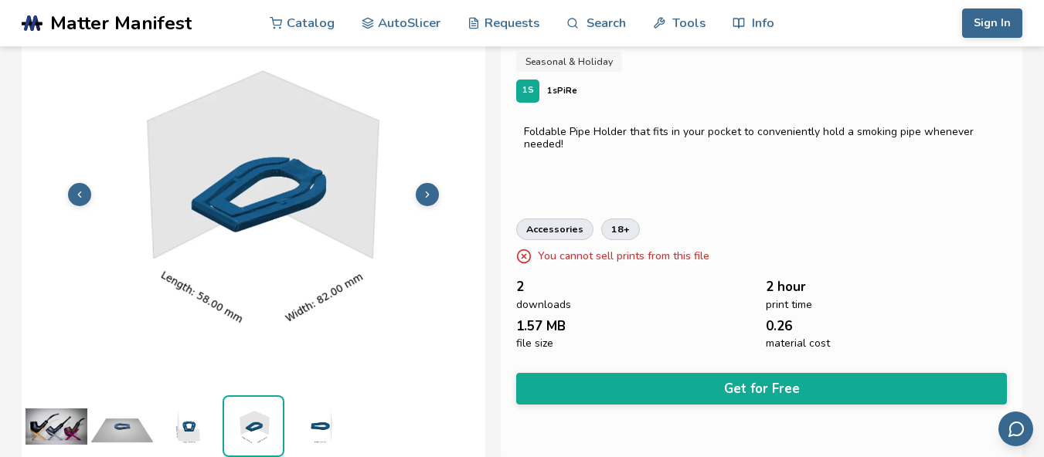
click at [426, 198] on icon at bounding box center [427, 194] width 11 height 11
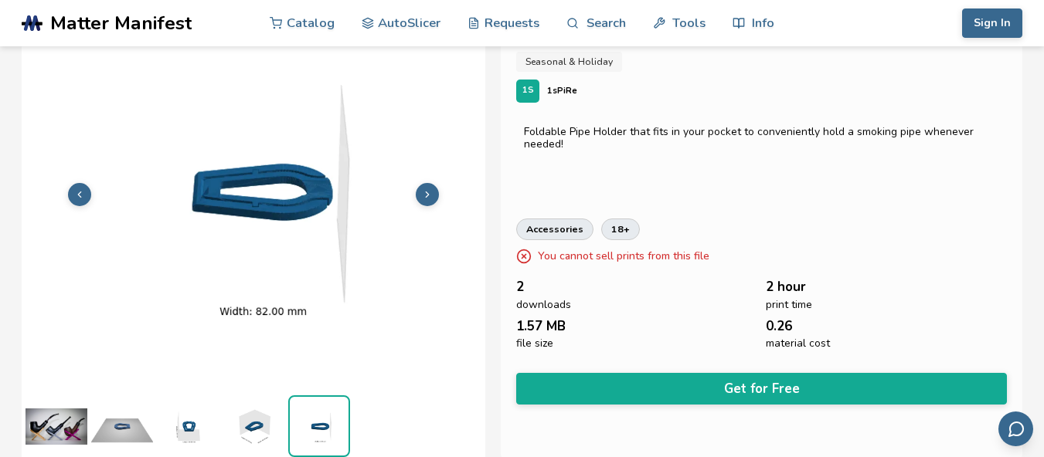
click at [426, 198] on icon at bounding box center [427, 194] width 11 height 11
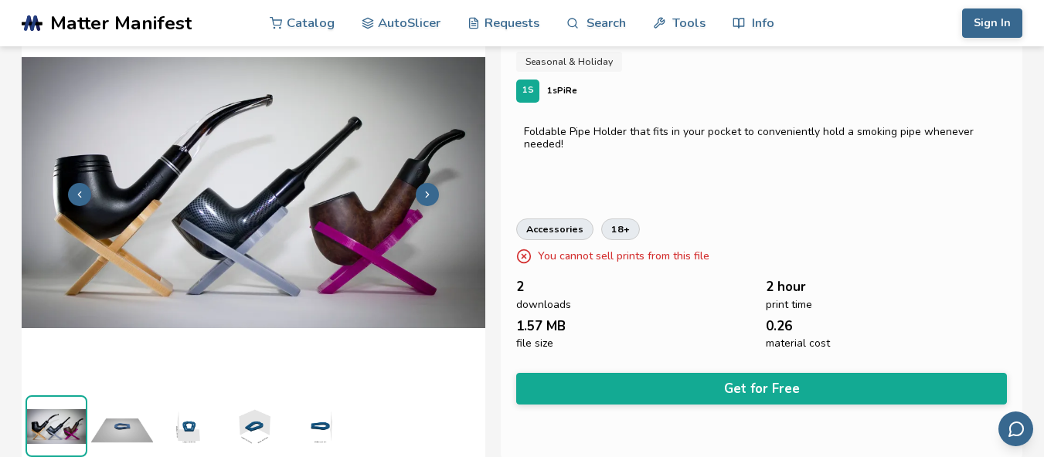
scroll to position [0, 0]
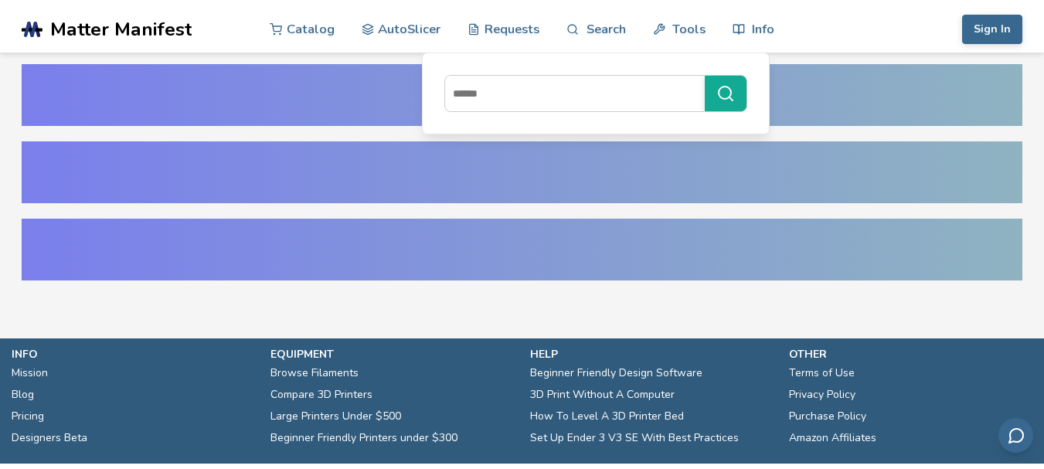
scroll to position [74, 0]
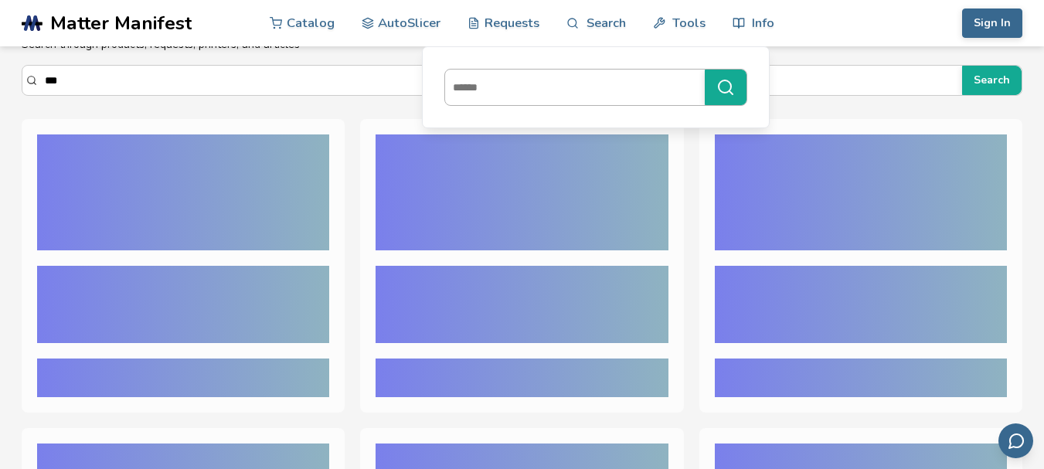
click at [564, 76] on input at bounding box center [571, 87] width 252 height 28
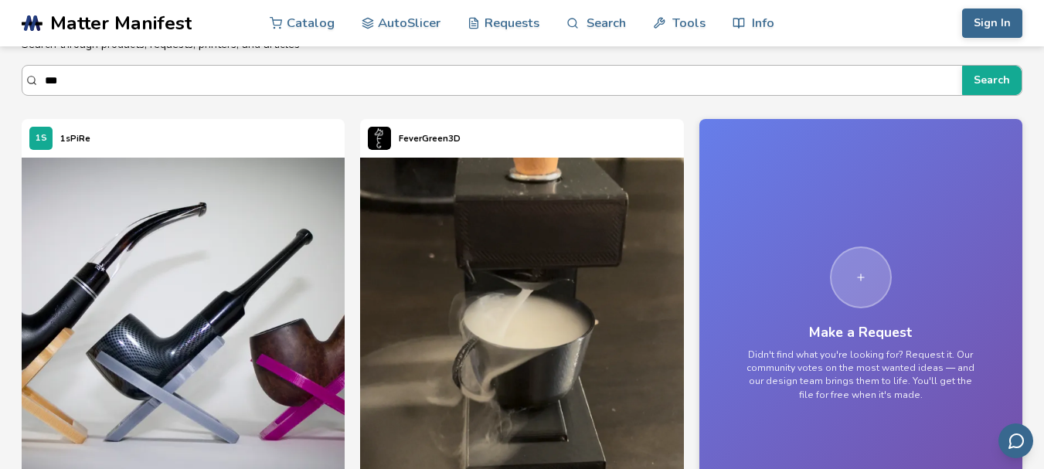
click at [147, 80] on input "***" at bounding box center [499, 80] width 909 height 28
paste input "**"
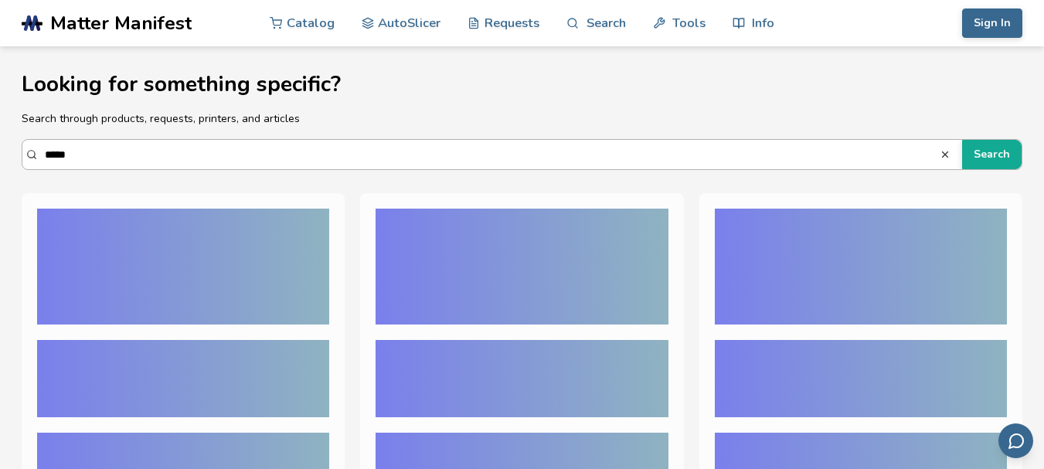
click at [962, 140] on button "Search" at bounding box center [991, 154] width 59 height 29
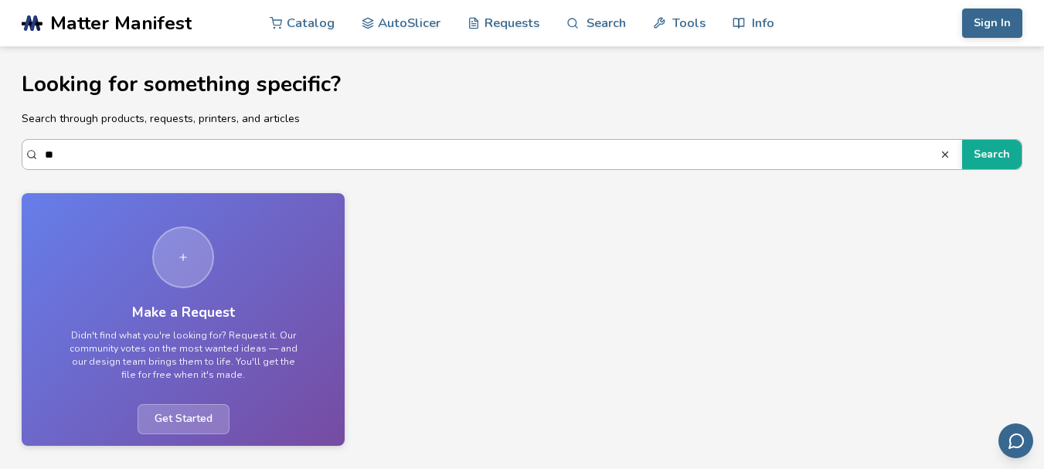
type input "*"
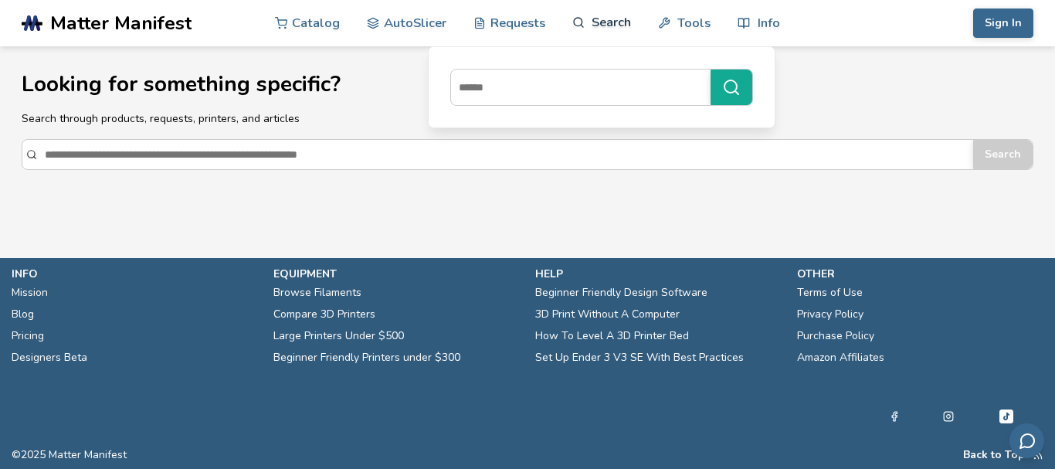
click at [585, 31] on link "Search" at bounding box center [601, 22] width 59 height 46
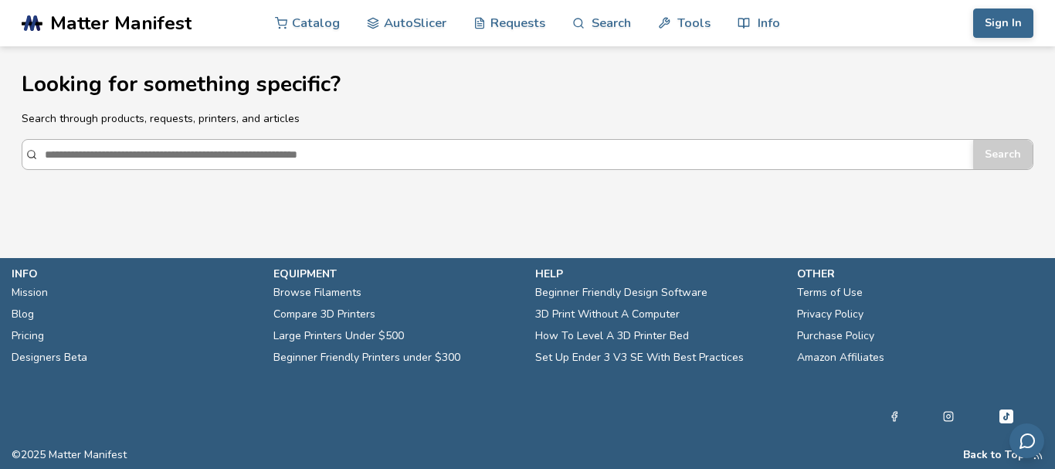
click at [283, 148] on input "Search" at bounding box center [505, 155] width 921 height 28
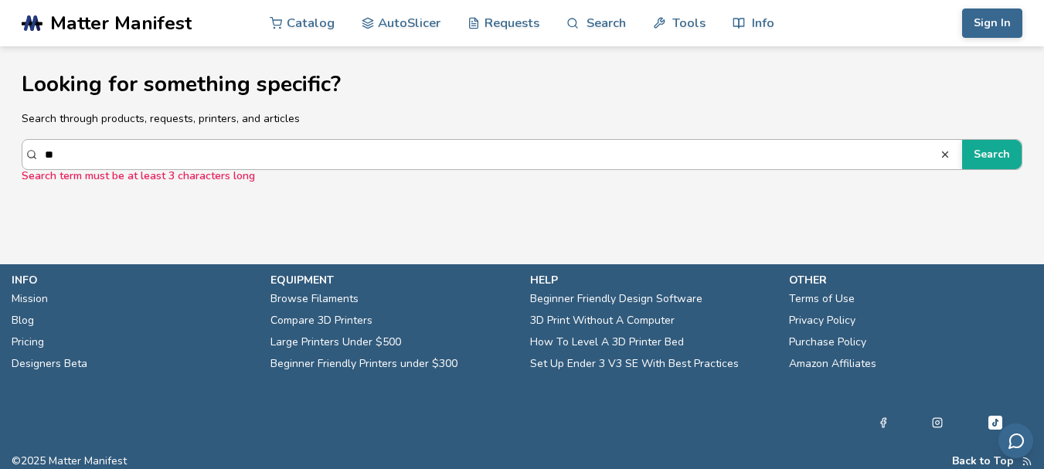
type input "*"
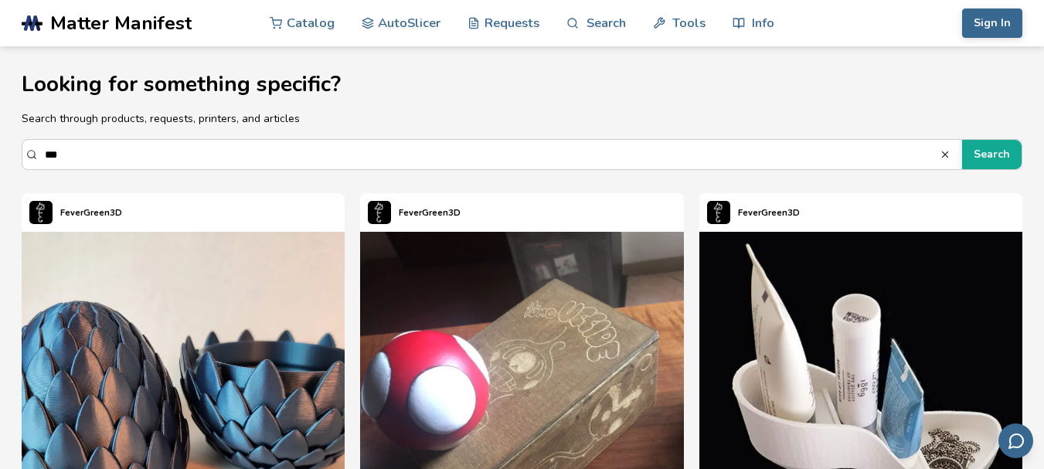
click at [395, 139] on div "*** Search" at bounding box center [522, 154] width 1000 height 31
click at [395, 141] on input "***" at bounding box center [492, 155] width 894 height 28
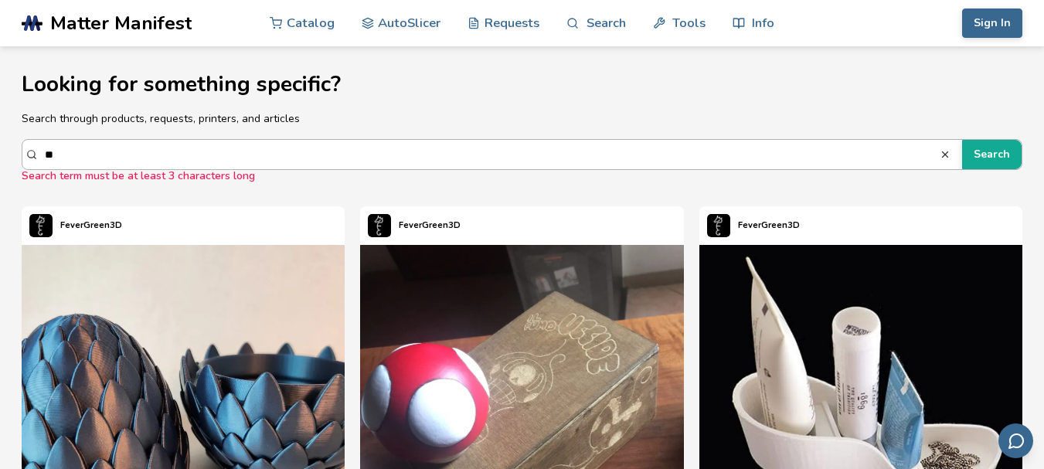
type input "*"
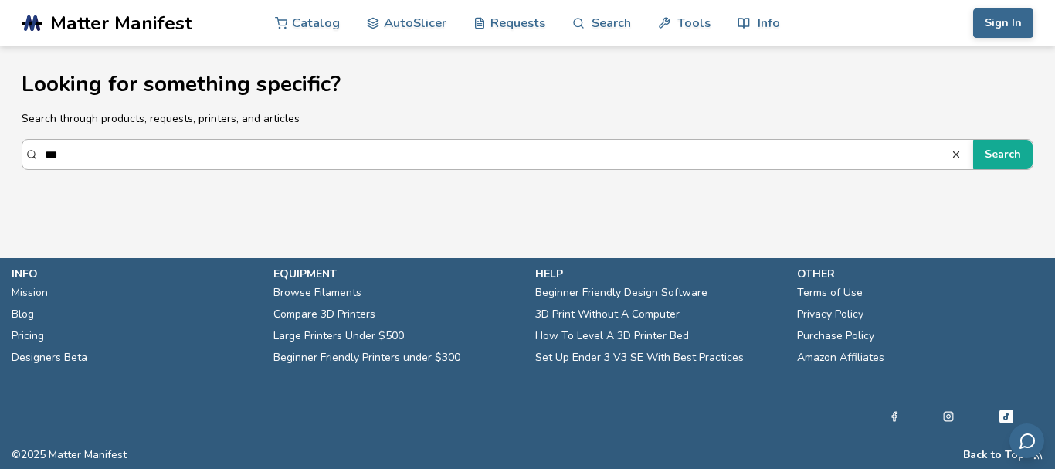
type input "***"
click at [973, 140] on button "Search" at bounding box center [1002, 154] width 59 height 29
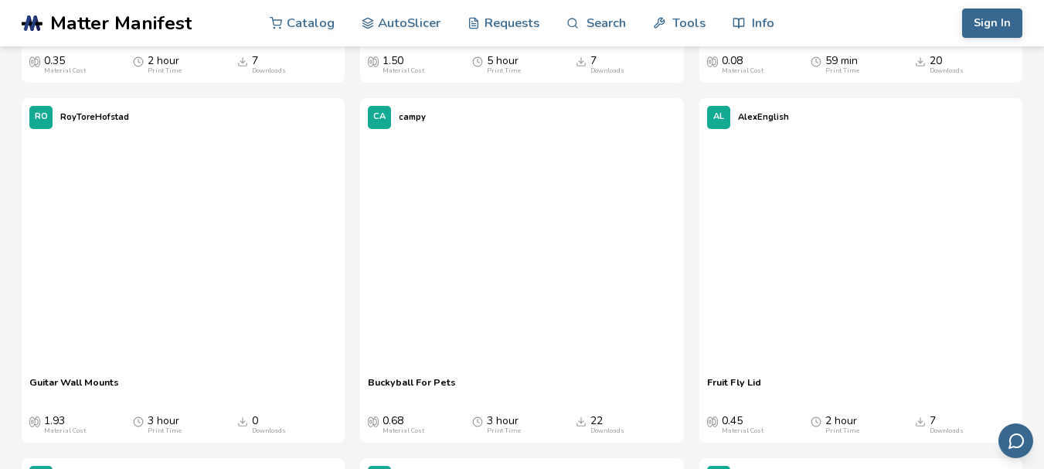
scroll to position [3167, 0]
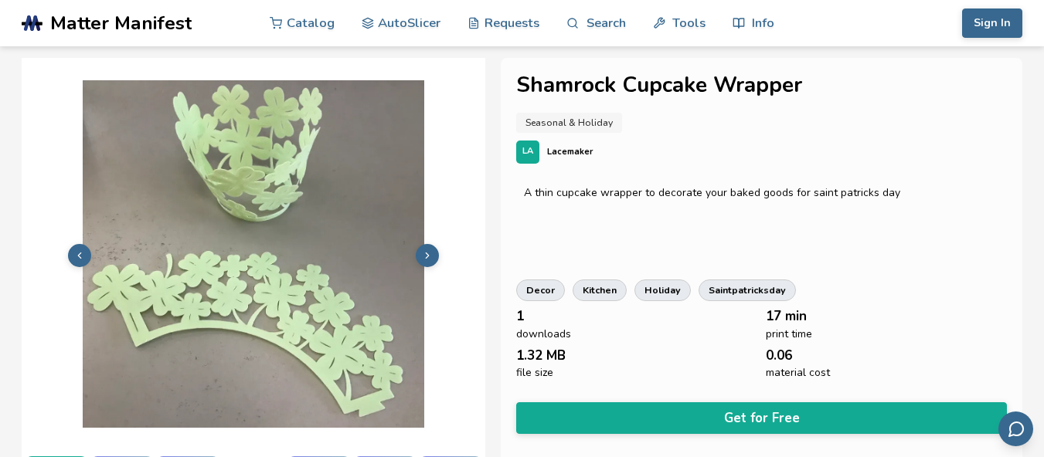
scroll to position [453, 0]
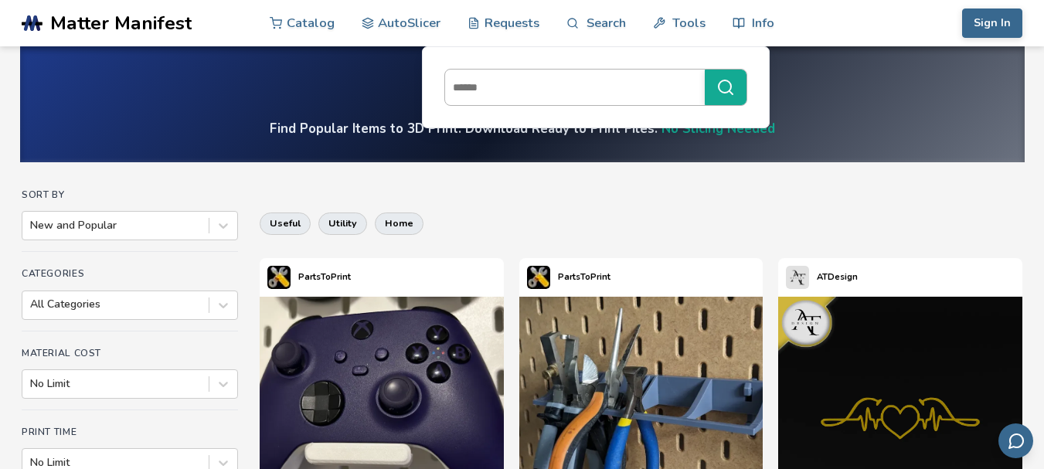
click at [562, 87] on input at bounding box center [571, 87] width 252 height 28
click at [582, 88] on input at bounding box center [571, 87] width 252 height 28
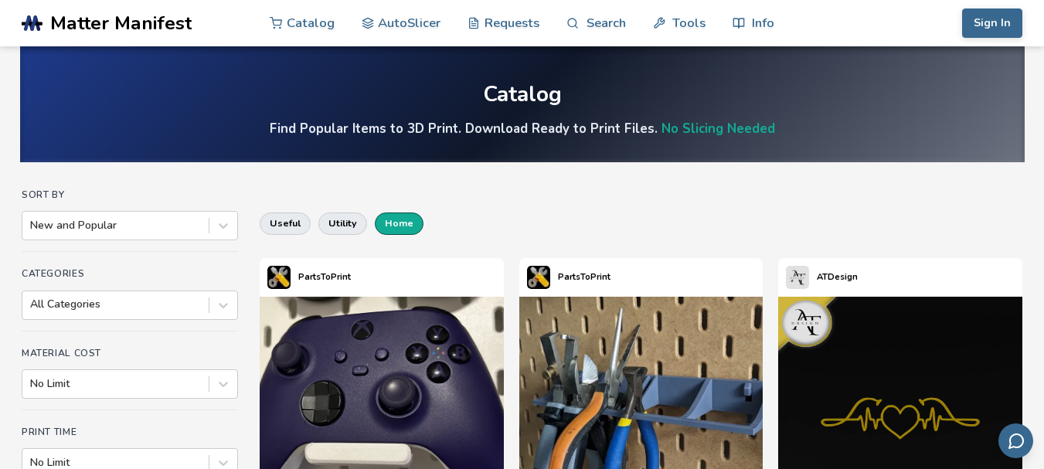
click at [405, 225] on button "home" at bounding box center [399, 223] width 49 height 22
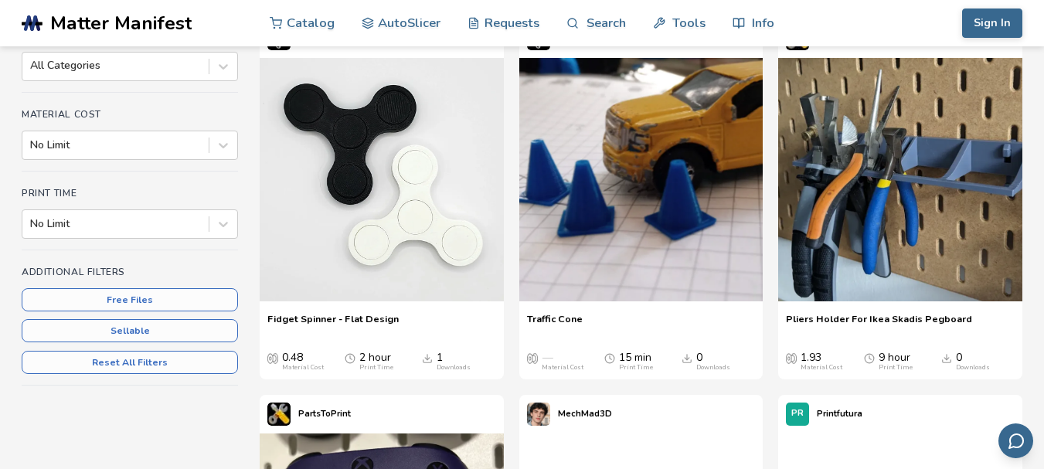
scroll to position [232, 0]
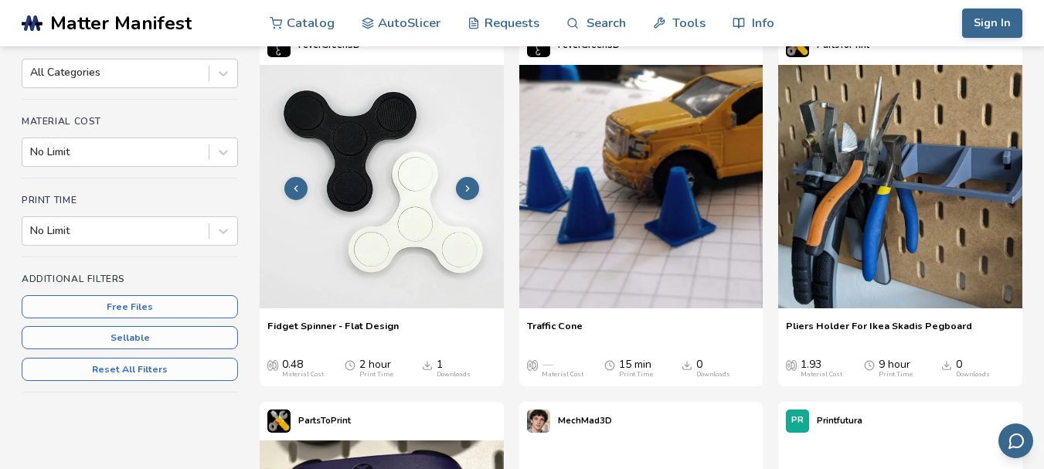
click at [463, 190] on icon at bounding box center [467, 188] width 11 height 11
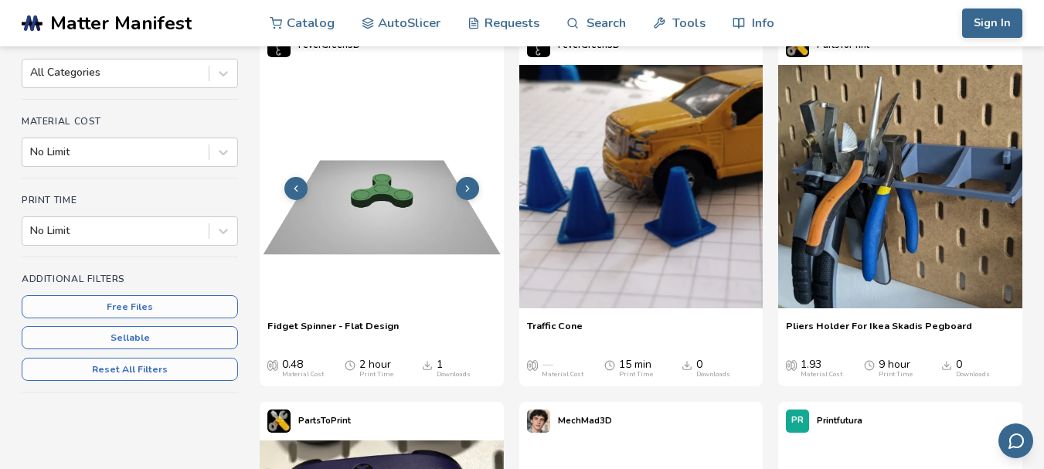
click at [440, 232] on img at bounding box center [382, 187] width 244 height 244
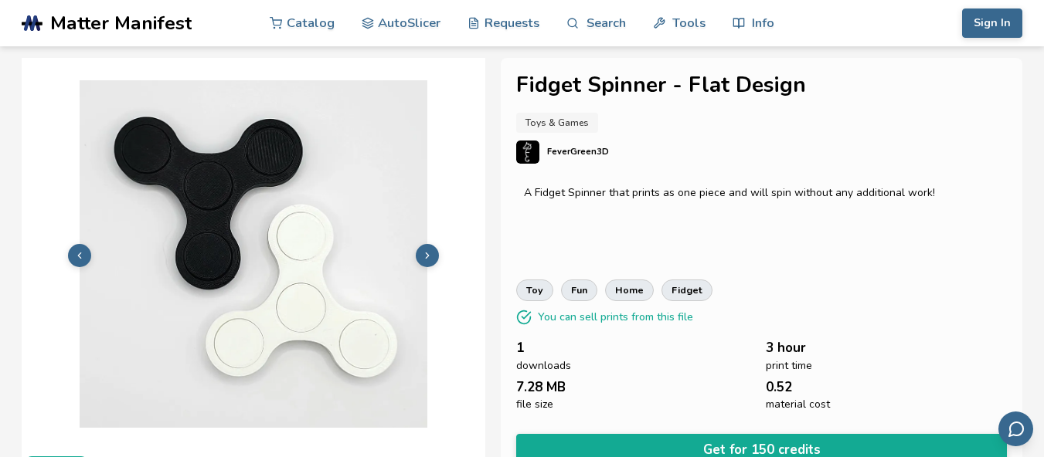
click at [419, 256] on button at bounding box center [427, 255] width 23 height 23
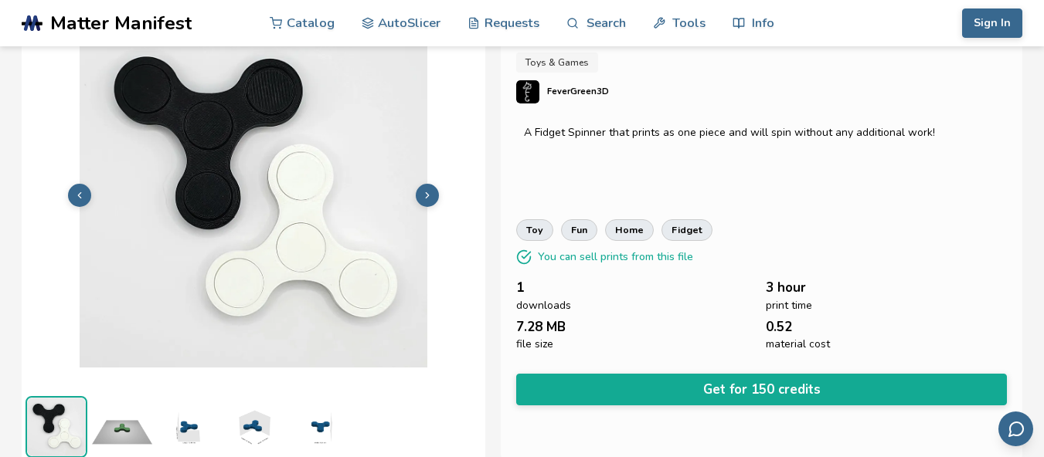
scroll to position [61, 0]
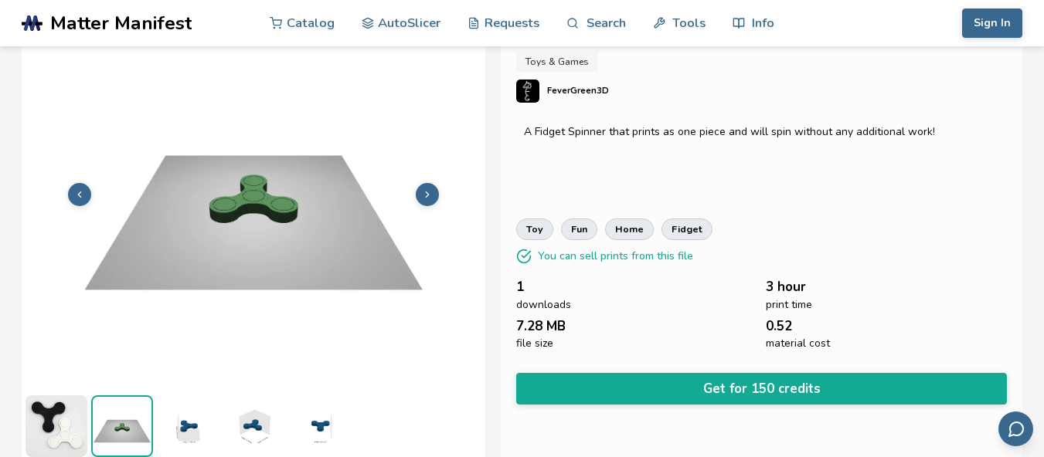
click at [424, 195] on icon at bounding box center [427, 194] width 11 height 11
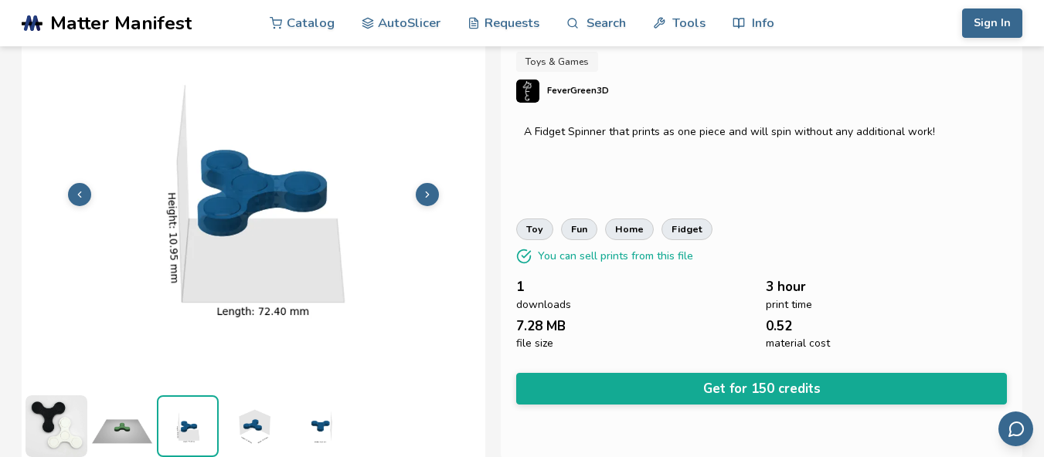
click at [424, 195] on icon at bounding box center [427, 194] width 11 height 11
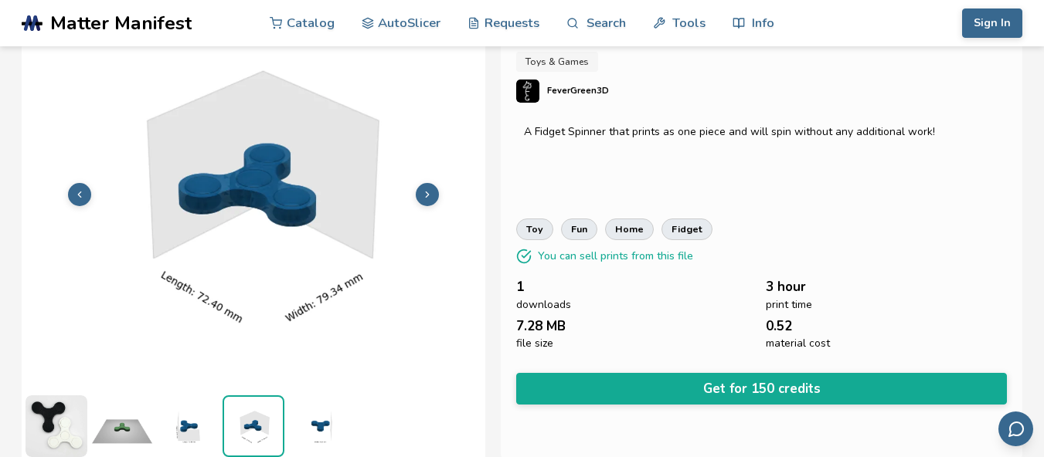
click at [424, 195] on icon at bounding box center [427, 194] width 11 height 11
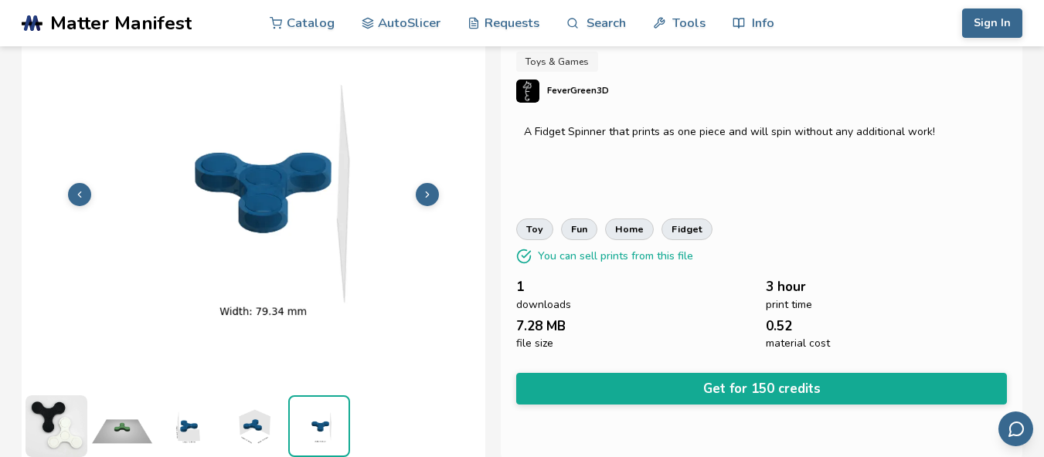
click at [424, 195] on icon at bounding box center [427, 194] width 11 height 11
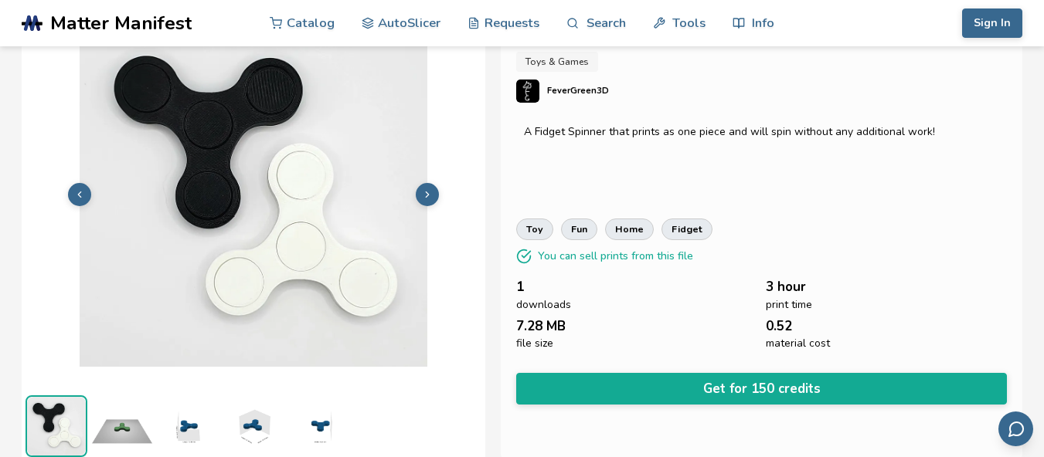
click at [424, 195] on icon at bounding box center [427, 194] width 11 height 11
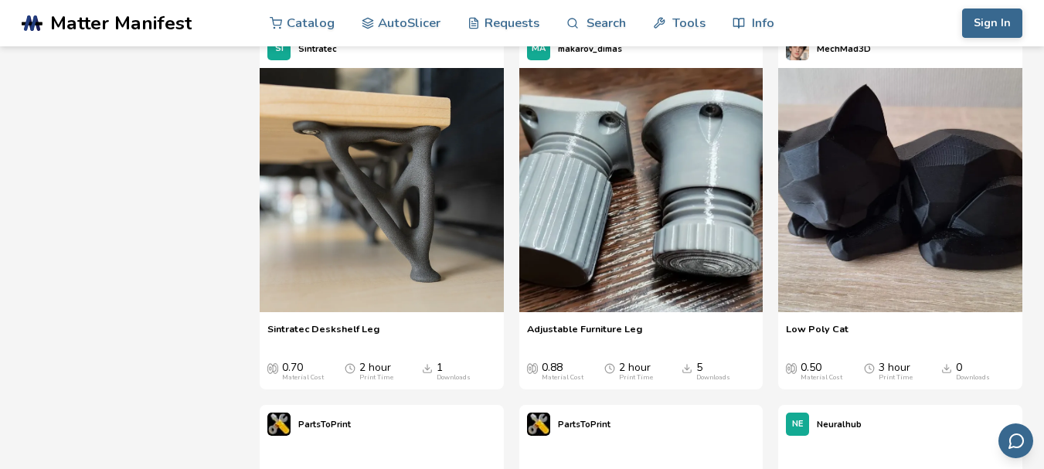
scroll to position [2086, 0]
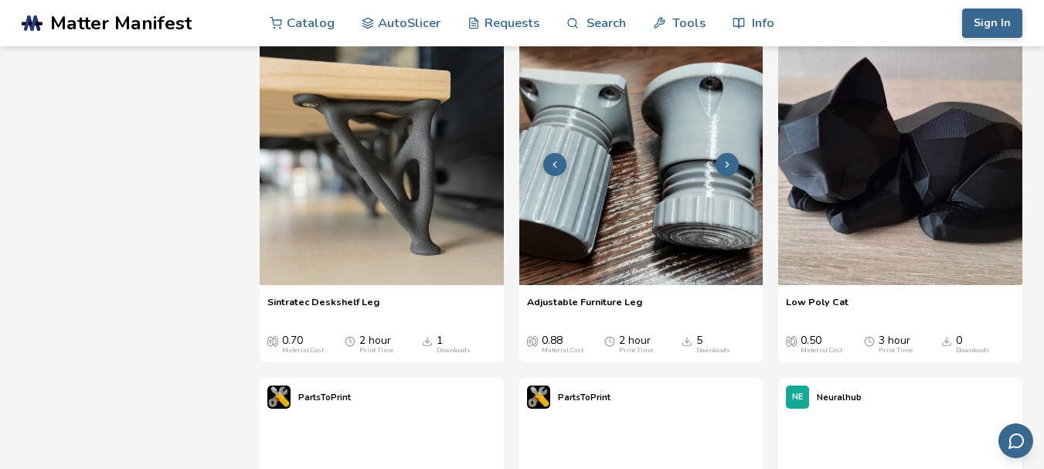
click at [728, 176] on button at bounding box center [726, 164] width 23 height 23
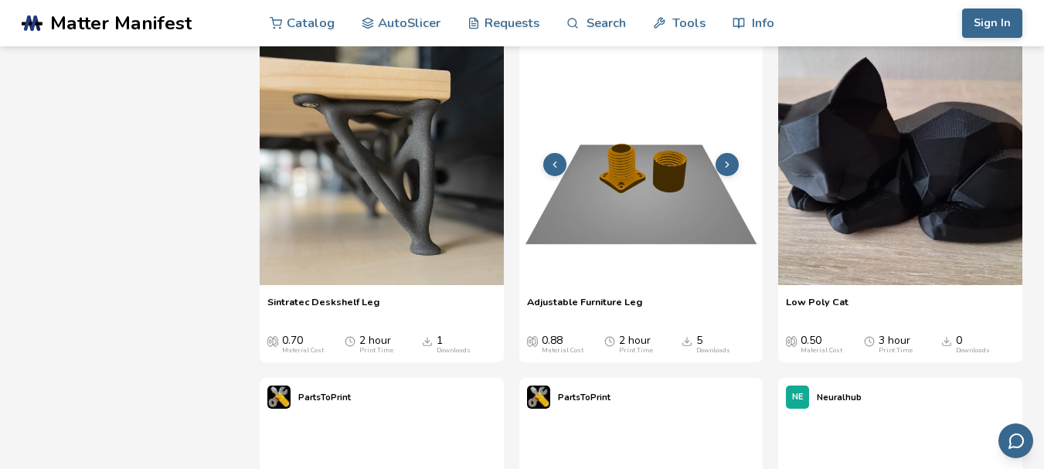
click at [728, 176] on button at bounding box center [726, 164] width 23 height 23
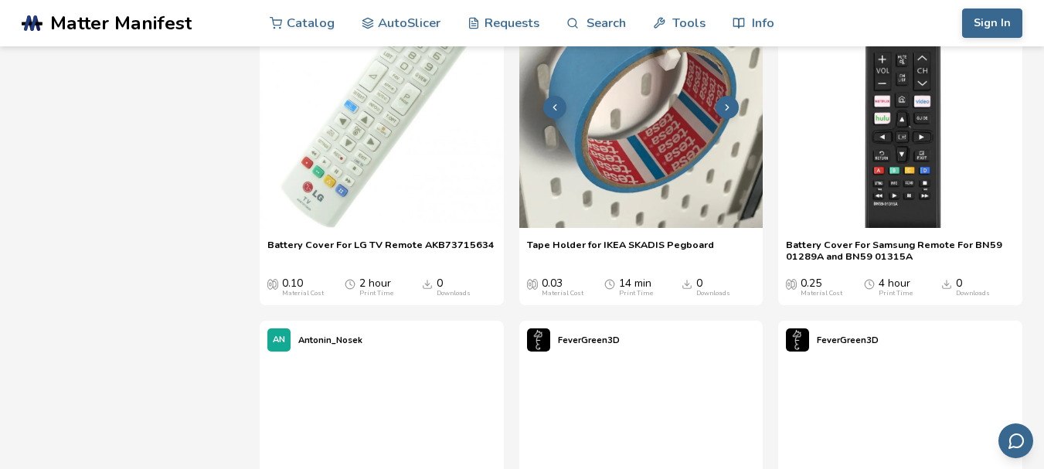
scroll to position [7183, 0]
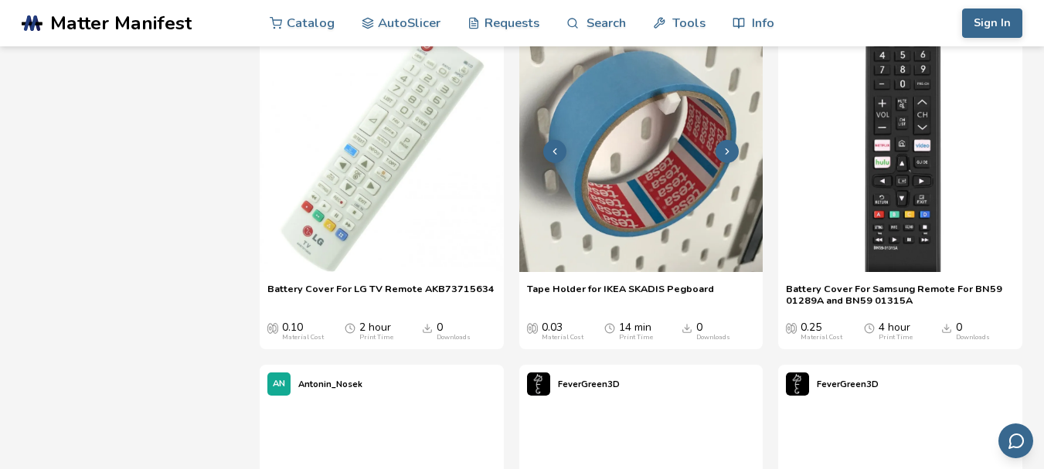
click at [728, 272] on img at bounding box center [641, 150] width 244 height 244
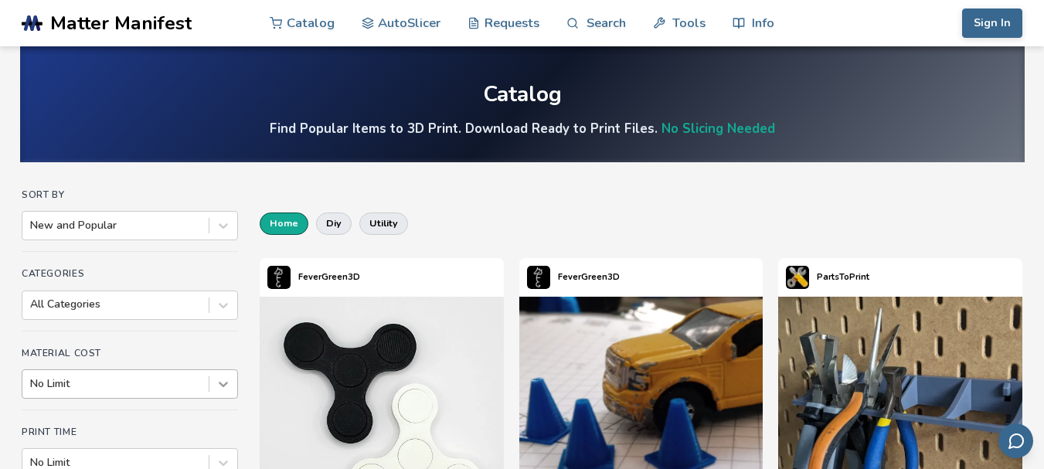
scroll to position [97, 0]
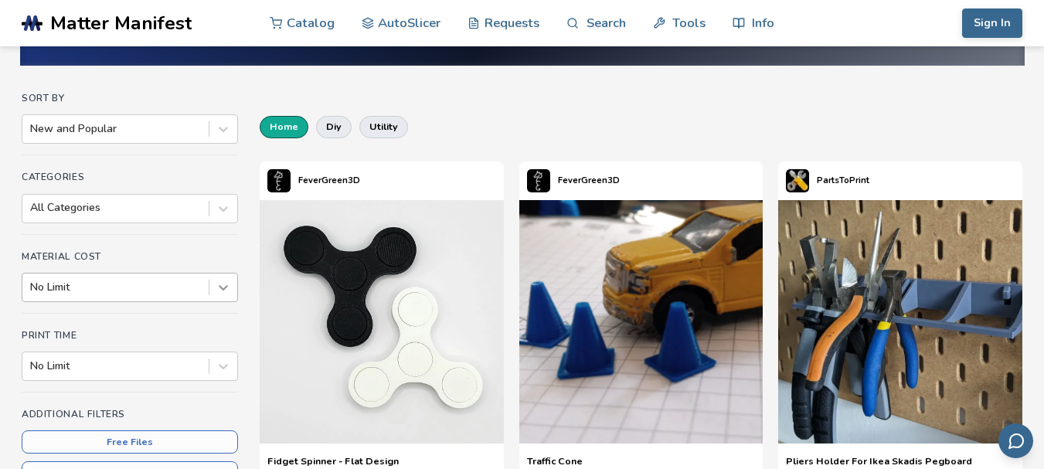
click at [217, 302] on div "No Limit" at bounding box center [130, 287] width 216 height 29
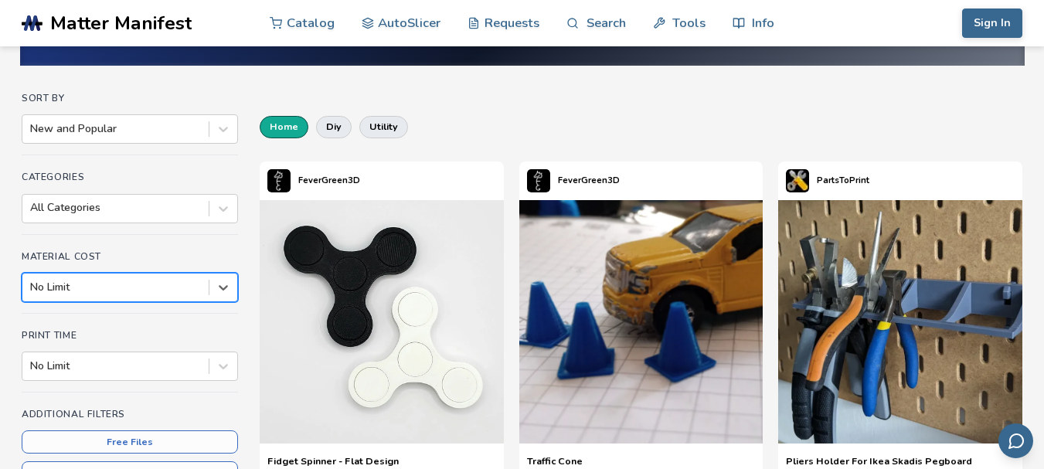
click at [201, 287] on div "No Limit" at bounding box center [115, 288] width 186 height 22
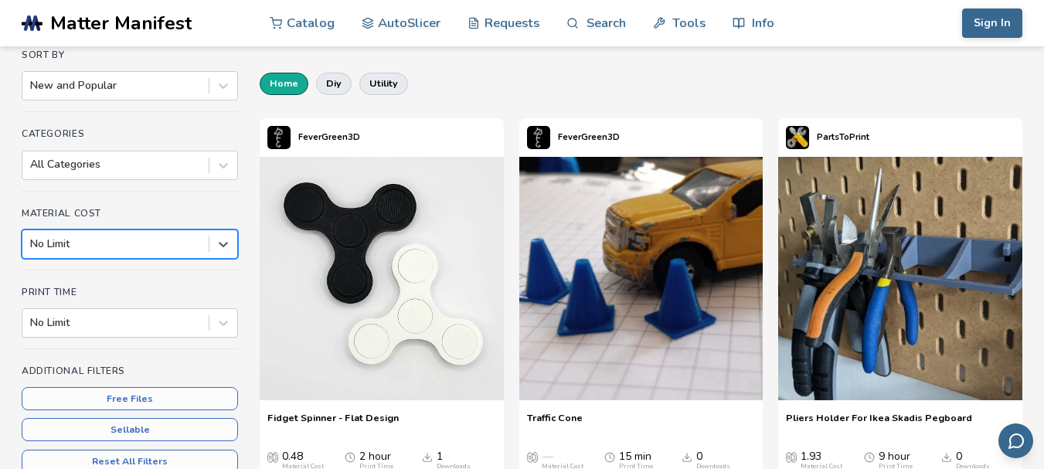
scroll to position [251, 0]
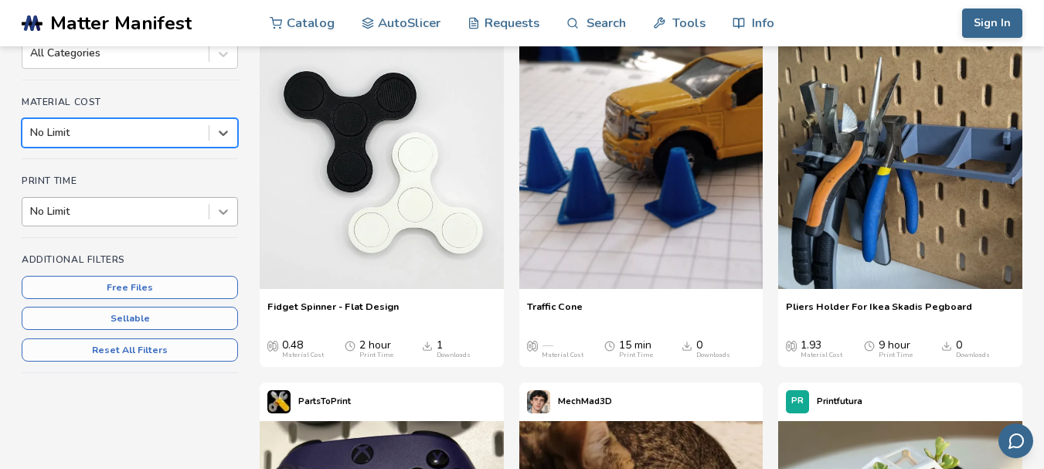
click at [222, 204] on icon at bounding box center [223, 211] width 15 height 15
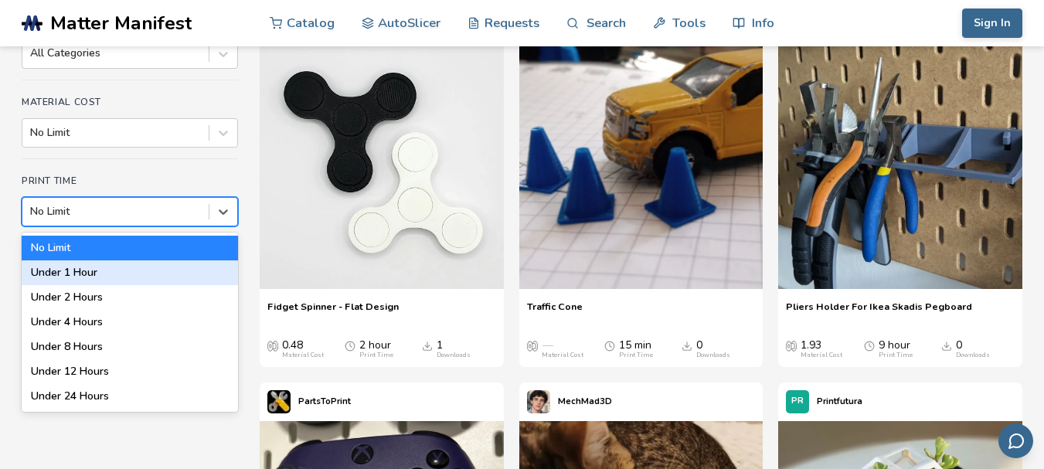
click at [183, 265] on div "Under 1 Hour" at bounding box center [130, 272] width 216 height 25
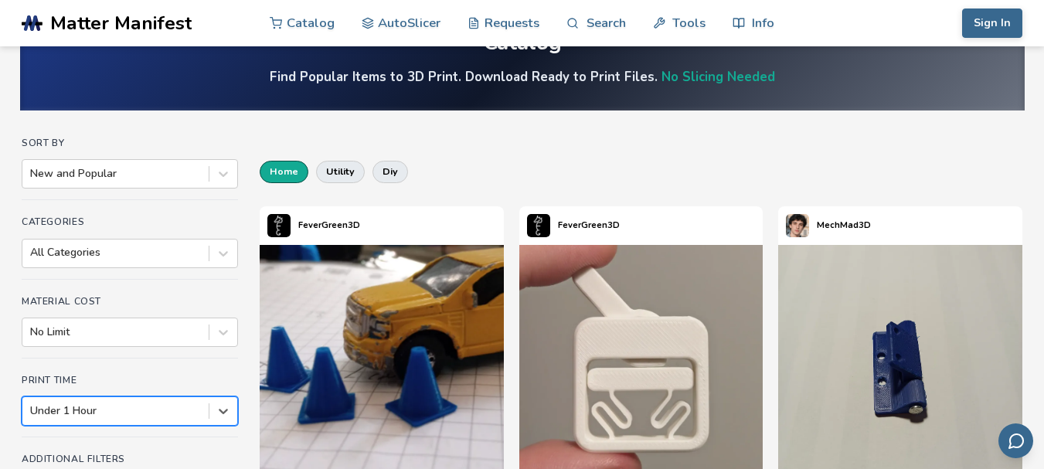
scroll to position [154, 0]
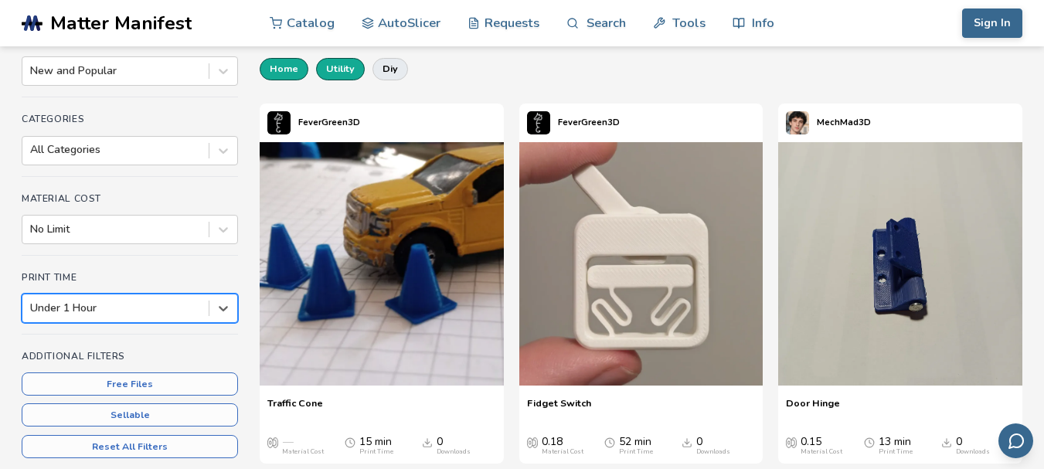
click at [348, 59] on button "utility" at bounding box center [340, 69] width 49 height 22
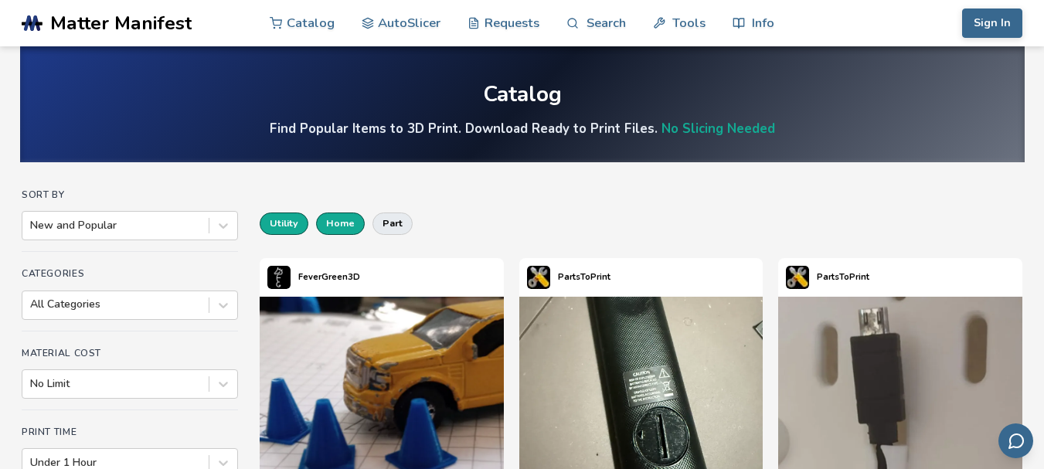
click at [353, 219] on button "home" at bounding box center [340, 223] width 49 height 22
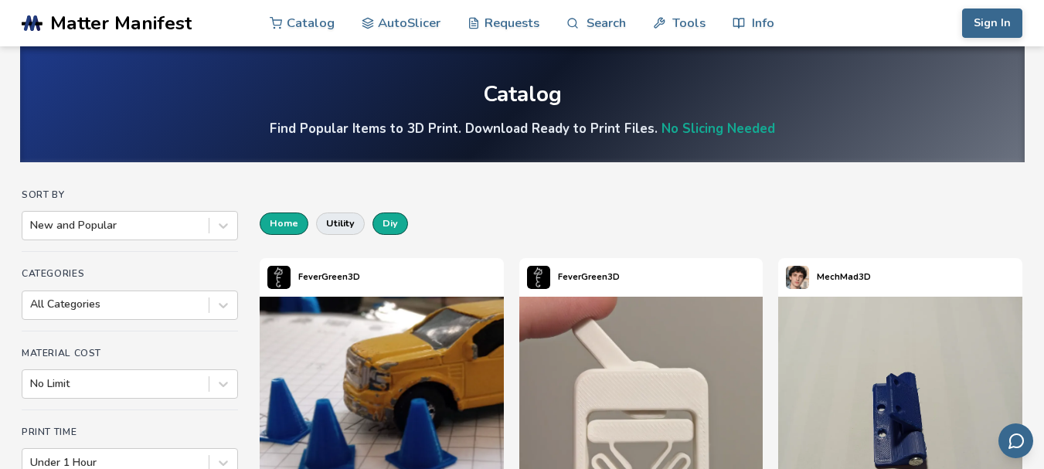
click at [384, 224] on button "diy" at bounding box center [390, 223] width 36 height 22
